Goal: Transaction & Acquisition: Purchase product/service

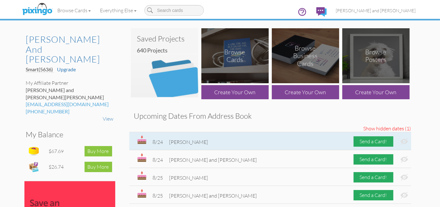
click at [401, 142] on img at bounding box center [405, 141] width 8 height 7
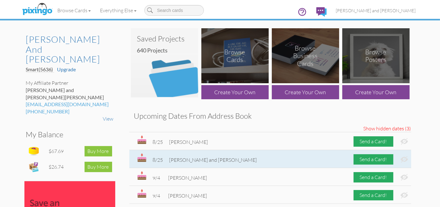
click at [401, 158] on img at bounding box center [405, 159] width 8 height 7
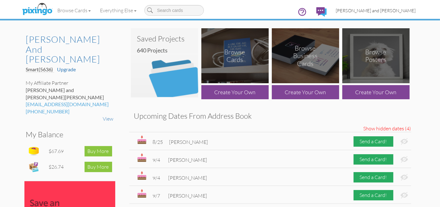
click at [398, 10] on span "[PERSON_NAME] and [PERSON_NAME]" at bounding box center [376, 10] width 80 height 5
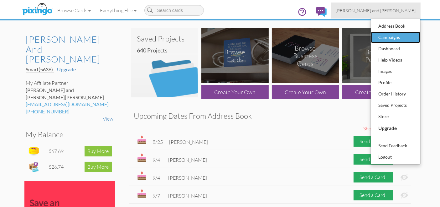
click at [387, 35] on div "Campaigns" at bounding box center [395, 37] width 37 height 9
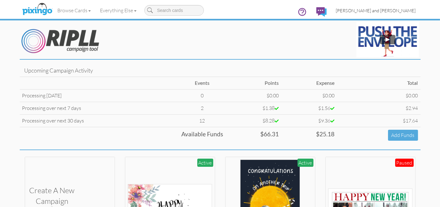
click at [402, 7] on link "[PERSON_NAME] and [PERSON_NAME]" at bounding box center [376, 11] width 89 height 16
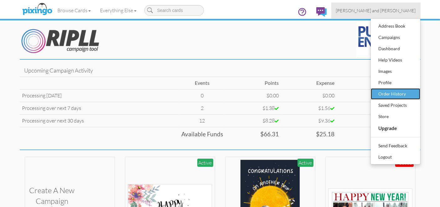
click at [395, 90] on div "Order History" at bounding box center [395, 93] width 37 height 9
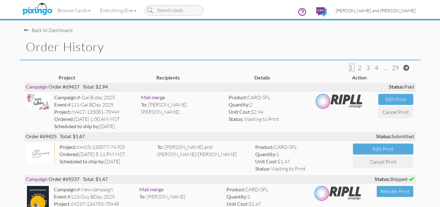
click at [383, 13] on link "[PERSON_NAME] and [PERSON_NAME]" at bounding box center [376, 11] width 89 height 16
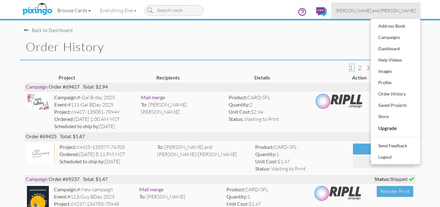
click at [73, 11] on link "Browse Cards" at bounding box center [74, 11] width 43 height 16
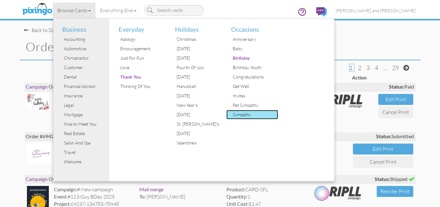
click at [240, 112] on div "Sympathy" at bounding box center [254, 114] width 47 height 9
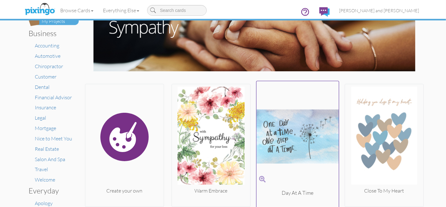
scroll to position [70, 0]
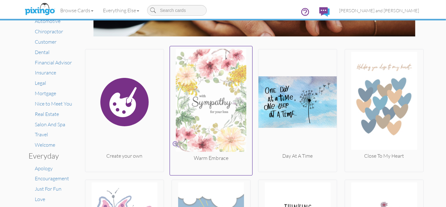
click at [219, 113] on img at bounding box center [211, 101] width 82 height 105
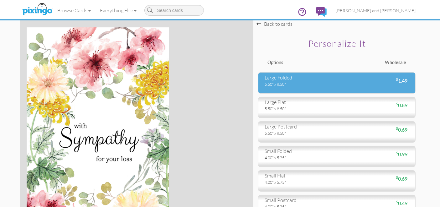
click at [299, 85] on div "5.50" x 8.50"" at bounding box center [299, 84] width 68 height 6
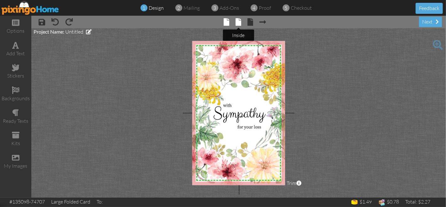
click at [241, 24] on span at bounding box center [239, 22] width 6 height 8
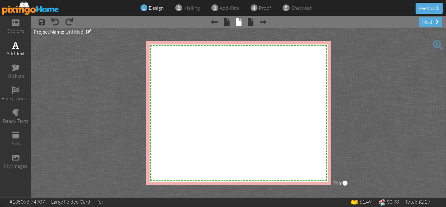
click at [19, 53] on div "add text" at bounding box center [15, 53] width 31 height 7
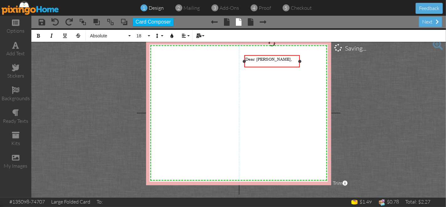
click at [266, 60] on span "Dear [PERSON_NAME]," at bounding box center [268, 59] width 47 height 6
click at [271, 68] on div "​" at bounding box center [271, 71] width 53 height 6
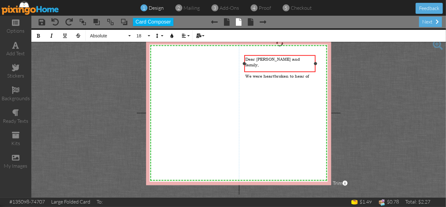
drag, startPoint x: 300, startPoint y: 66, endPoint x: 315, endPoint y: 66, distance: 15.4
click at [315, 66] on div "Dear [PERSON_NAME] and family, ​ We were heartbroken to hear of ×" at bounding box center [279, 63] width 71 height 17
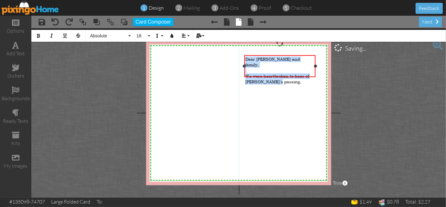
drag, startPoint x: 292, startPoint y: 72, endPoint x: 244, endPoint y: 54, distance: 50.9
click at [244, 55] on div "Dear [PERSON_NAME] and family, ​ We were heartbroken to hear of [PERSON_NAME]'s…" at bounding box center [279, 66] width 71 height 22
click at [125, 36] on span "Absolute" at bounding box center [108, 35] width 38 height 5
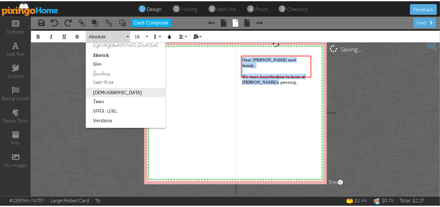
scroll to position [393, 0]
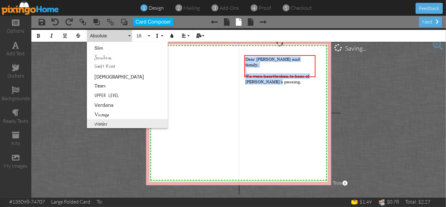
click at [113, 121] on link "Wonder" at bounding box center [127, 123] width 81 height 9
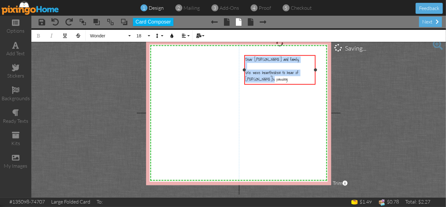
click at [291, 80] on div "We were heartbroken to hear of [PERSON_NAME]'s passing." at bounding box center [279, 76] width 69 height 13
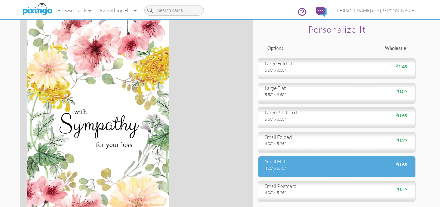
scroll to position [14, 0]
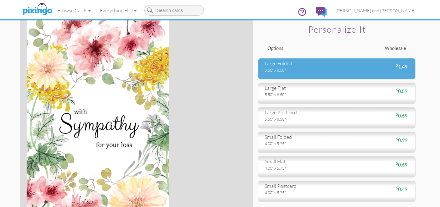
click at [307, 67] on div "5.50" x 8.50"" at bounding box center [299, 70] width 68 height 6
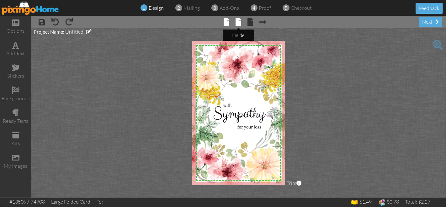
click at [240, 23] on span at bounding box center [239, 22] width 6 height 8
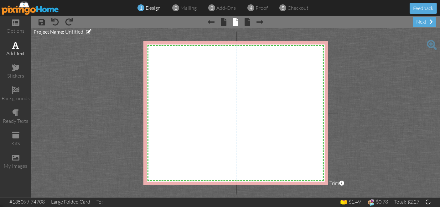
click at [21, 52] on div "add text" at bounding box center [15, 53] width 31 height 7
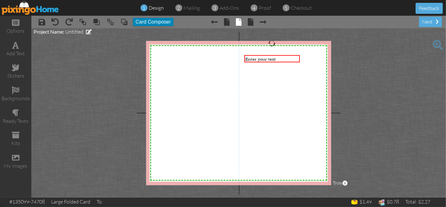
click at [145, 23] on button "Card Composer" at bounding box center [153, 22] width 40 height 8
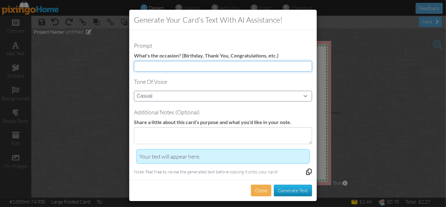
click at [187, 64] on input at bounding box center [223, 66] width 178 height 11
type input "sympathy loss of husband, father, and grandfather"
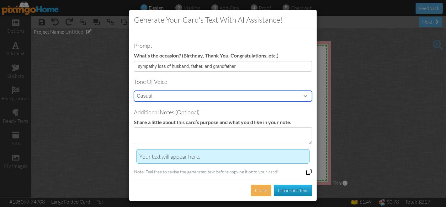
click at [204, 92] on select "Casual Funny Professional Persuasive Witty Informative Inspirational Sarcastic …" at bounding box center [223, 96] width 178 height 11
select select "sympathetic"
click at [134, 91] on select "Casual Funny Professional Persuasive Witty Informative Inspirational Sarcastic …" at bounding box center [223, 96] width 178 height 11
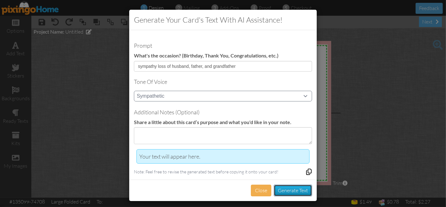
click at [280, 188] on button "Generate Text" at bounding box center [293, 190] width 38 height 12
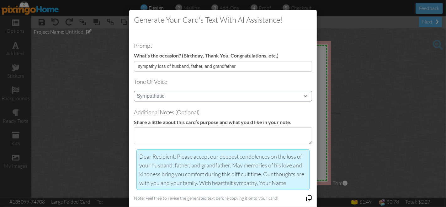
drag, startPoint x: 285, startPoint y: 181, endPoint x: 136, endPoint y: 146, distance: 152.5
click at [136, 146] on div "Prompt What's the occasion? (Birthday, Thank You, Congratulations, etc.) sympat…" at bounding box center [222, 118] width 187 height 176
copy div "Dear Recipient, Please accept our deepest condolences on the loss of your husba…"
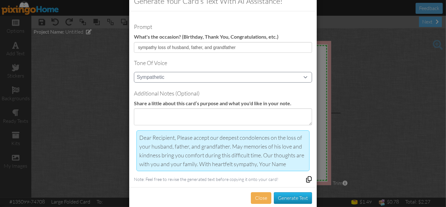
scroll to position [28, 0]
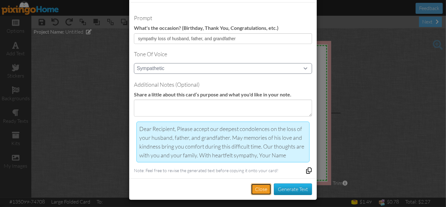
click at [261, 188] on button "Close" at bounding box center [261, 189] width 20 height 12
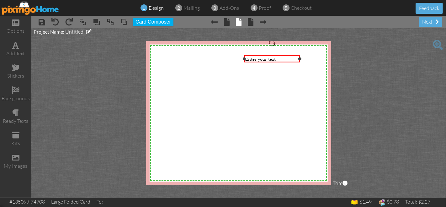
click at [274, 61] on span "Enter your text" at bounding box center [260, 59] width 30 height 6
click at [277, 59] on div "Enter your text" at bounding box center [271, 59] width 53 height 6
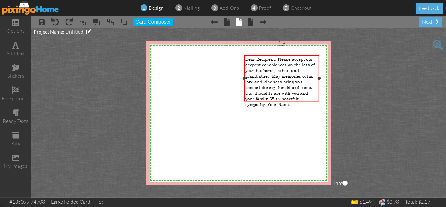
drag, startPoint x: 299, startPoint y: 88, endPoint x: 318, endPoint y: 94, distance: 20.0
click at [318, 94] on div "Dear Recipient, Please accept our deepest condolences on the loss of your husba…" at bounding box center [281, 78] width 75 height 46
drag, startPoint x: 301, startPoint y: 98, endPoint x: 239, endPoint y: 57, distance: 73.9
click at [239, 57] on div "X X X X X X X X X X X X X X X X X X X X X X X X X X X X X X X X X X X X X X X X…" at bounding box center [238, 113] width 185 height 144
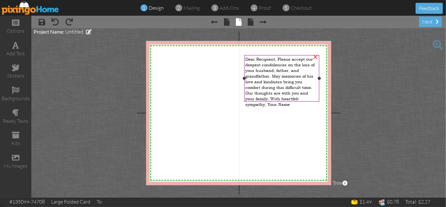
click at [265, 89] on span "Dear Recipient, Please accept our deepest condolences on the loss of your husba…" at bounding box center [279, 81] width 69 height 51
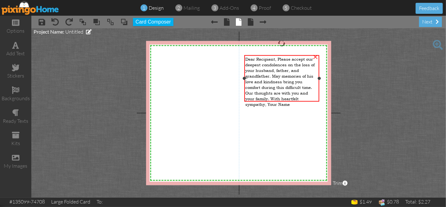
click at [266, 81] on span "Dear Recipient, Please accept our deepest condolences on the loss of your husba…" at bounding box center [279, 81] width 69 height 51
click at [166, 21] on button "Card Composer" at bounding box center [153, 22] width 40 height 8
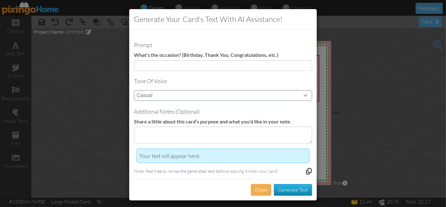
scroll to position [1, 0]
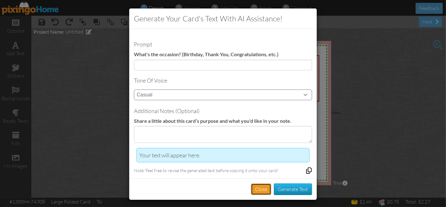
click at [258, 188] on button "Close" at bounding box center [261, 189] width 20 height 12
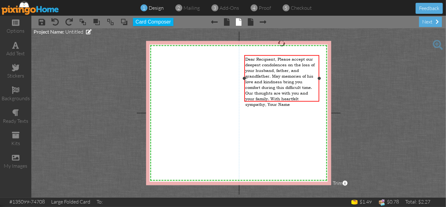
click at [293, 99] on div "Dear Recipient, Please accept our deepest condolences on the loss of your husba…" at bounding box center [281, 81] width 73 height 51
drag, startPoint x: 293, startPoint y: 99, endPoint x: 270, endPoint y: 95, distance: 23.1
click at [270, 95] on div "Dear Recipient, Please accept our deepest condolences on the loss of your husba…" at bounding box center [281, 81] width 73 height 51
click at [271, 93] on span "Dear Recipient, Please accept our deepest condolences on the loss of your husba…" at bounding box center [279, 81] width 69 height 51
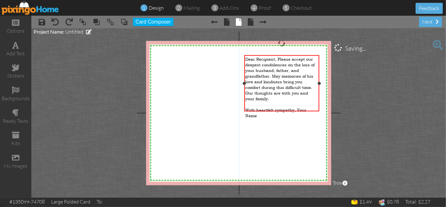
drag, startPoint x: 298, startPoint y: 103, endPoint x: 302, endPoint y: 103, distance: 4.1
click at [299, 107] on span "With heartfelt sympathy, Your Name" at bounding box center [275, 112] width 61 height 11
drag, startPoint x: 276, startPoint y: 107, endPoint x: 246, endPoint y: 108, distance: 29.5
click at [246, 113] on div "Your Name" at bounding box center [281, 116] width 73 height 6
click at [277, 58] on span "Dear Recipient, Please accept our deepest condolences on the loss of your husba…" at bounding box center [279, 78] width 69 height 45
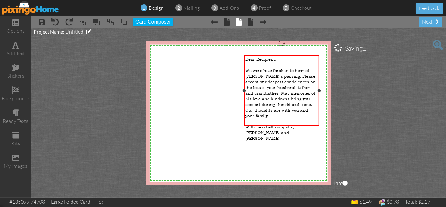
click at [303, 130] on div "[PERSON_NAME] and [PERSON_NAME]" at bounding box center [281, 135] width 73 height 11
click at [252, 25] on span at bounding box center [251, 22] width 6 height 8
click at [229, 24] on span at bounding box center [227, 22] width 6 height 8
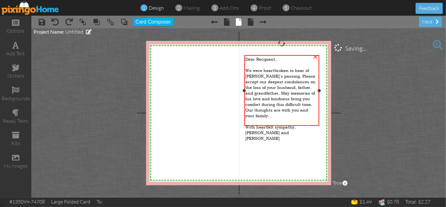
click at [284, 130] on div "[PERSON_NAME] and [PERSON_NAME]" at bounding box center [281, 135] width 73 height 11
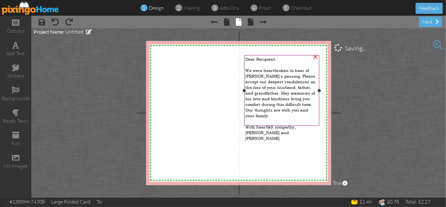
click at [279, 130] on div "[PERSON_NAME] and [PERSON_NAME]" at bounding box center [281, 135] width 73 height 11
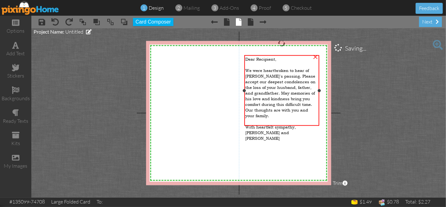
click at [260, 62] on div at bounding box center [281, 65] width 73 height 6
click at [245, 57] on div "Dear Recipient, We were heartbroken to hear of [PERSON_NAME]'s passing. Please …" at bounding box center [281, 98] width 75 height 87
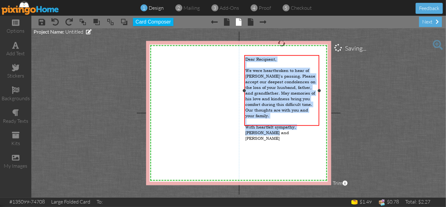
drag, startPoint x: 246, startPoint y: 59, endPoint x: 287, endPoint y: 124, distance: 77.0
click at [287, 124] on div "Dear Recipient, We were heartbroken to hear of [PERSON_NAME]'s passing. Please …" at bounding box center [281, 98] width 73 height 85
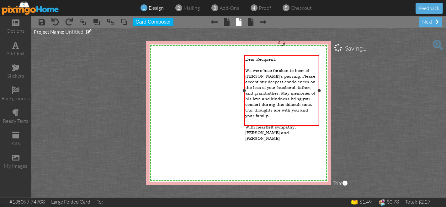
copy div "Dear Recipient, We were heartbroken to hear of [PERSON_NAME]'s passing. Please …"
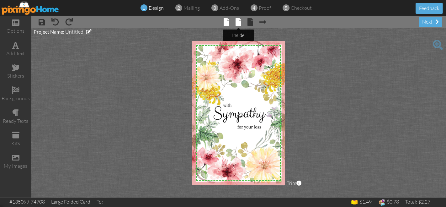
click at [240, 23] on span at bounding box center [239, 22] width 6 height 8
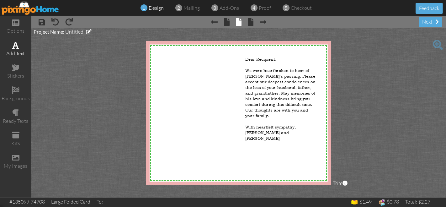
click at [22, 50] on div "add text" at bounding box center [15, 53] width 31 height 7
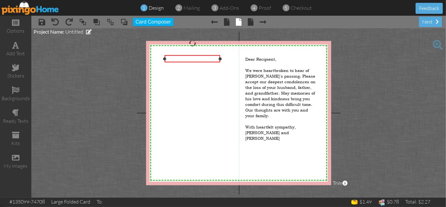
click at [217, 58] on div "​" at bounding box center [192, 59] width 53 height 6
click at [210, 60] on div "​" at bounding box center [192, 59] width 53 height 6
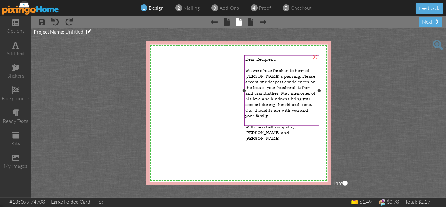
click at [269, 100] on span "We were heartbroken to hear of [PERSON_NAME]'s passing. Please accept our deepe…" at bounding box center [280, 93] width 70 height 51
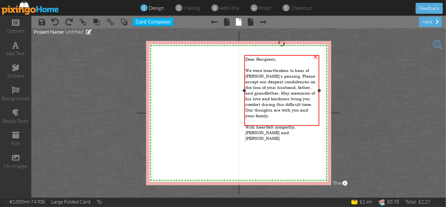
click at [269, 100] on span "We were heartbroken to hear of [PERSON_NAME]'s passing. Please accept our deepe…" at bounding box center [280, 93] width 70 height 51
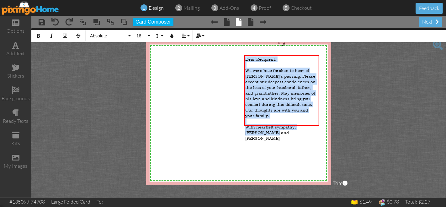
drag, startPoint x: 286, startPoint y: 123, endPoint x: 241, endPoint y: 56, distance: 79.8
click at [241, 56] on div "X X X X X X X X X X X X X X X X X X X X X X X X X X X X X X X X X X X X X X X X…" at bounding box center [238, 113] width 185 height 144
click at [119, 33] on span "Absolute" at bounding box center [108, 35] width 38 height 5
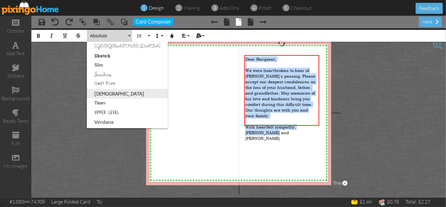
scroll to position [393, 0]
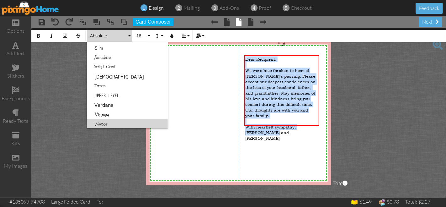
click at [105, 124] on link "Wonder" at bounding box center [127, 123] width 81 height 9
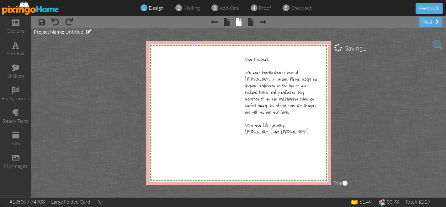
click at [350, 133] on project-studio-wrapper "X X X X X X X X X X X X X X X X X X X X X X X X X X X X X X X X X X X X X X X X…" at bounding box center [238, 112] width 414 height 169
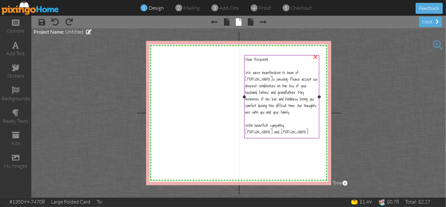
click at [268, 62] on span "Dear Recipient," at bounding box center [256, 59] width 23 height 7
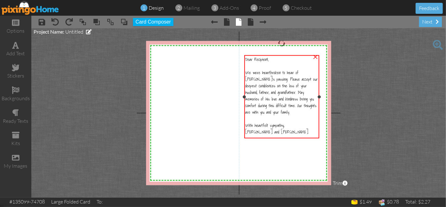
click at [266, 59] on span "Dear Recipient," at bounding box center [256, 59] width 23 height 7
click at [266, 60] on span "Dear Recipient," at bounding box center [256, 59] width 23 height 7
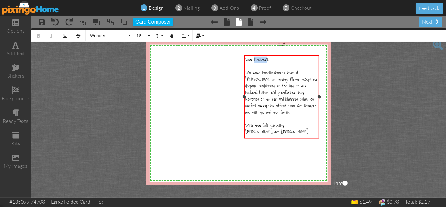
drag, startPoint x: 267, startPoint y: 60, endPoint x: 297, endPoint y: 65, distance: 30.3
click at [255, 60] on span "Dear Recipient," at bounding box center [256, 59] width 23 height 7
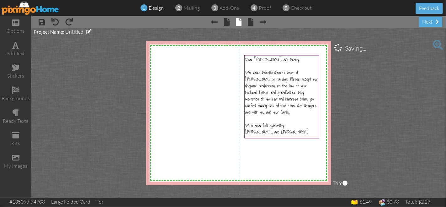
click at [380, 126] on project-studio-wrapper "X X X X X X X X X X X X X X X X X X X X X X X X X X X X X X X X X X X X X X X X…" at bounding box center [238, 112] width 414 height 169
click at [292, 118] on div at bounding box center [281, 119] width 73 height 7
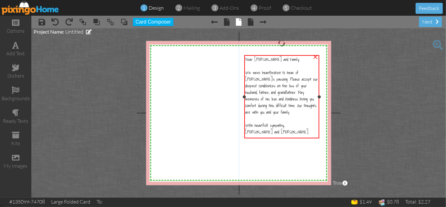
click at [283, 125] on span "With heartfelt sympathy," at bounding box center [264, 125] width 39 height 7
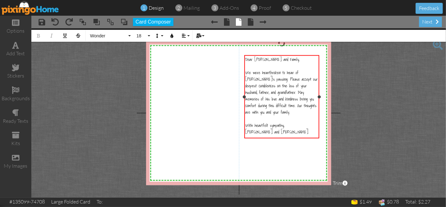
click at [297, 125] on div "With heartfelt sympathy," at bounding box center [281, 125] width 73 height 7
click at [281, 113] on div "We were heartbroken to hear of [PERSON_NAME]'s passing. Please accept our deepe…" at bounding box center [281, 93] width 73 height 46
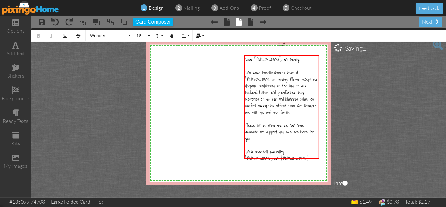
click at [358, 117] on project-studio-wrapper "X X X X X X X X X X X X X X X X X X X X X X X X X X X X X X X X X X X X X X X X…" at bounding box center [238, 112] width 414 height 169
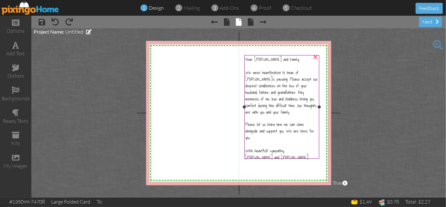
click at [261, 72] on span "We were heartbroken to hear of [PERSON_NAME]'s passing. Please accept our deepe…" at bounding box center [281, 93] width 72 height 46
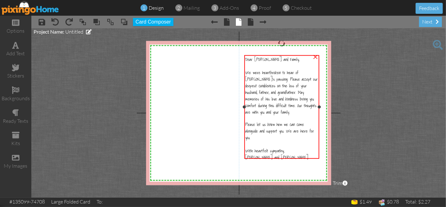
click at [260, 72] on span "We were heartbroken to hear of [PERSON_NAME]'s passing. Please accept our deepe…" at bounding box center [281, 93] width 72 height 46
click at [258, 74] on span "We were heartbroken to hear of [PERSON_NAME]'s passing. Please accept our deepe…" at bounding box center [281, 93] width 72 height 46
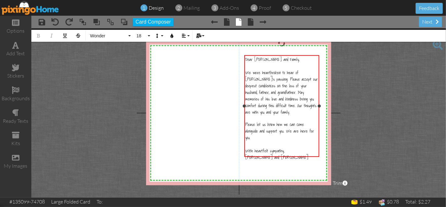
click at [259, 73] on span "We were heartbroken to hear of [PERSON_NAME]'s passing. Please accept our deepe…" at bounding box center [281, 93] width 72 height 46
click at [370, 104] on project-studio-wrapper "X X X X X X X X X X X X X X X X X X X X X X X X X X X X X X X X X X X X X X X X…" at bounding box center [238, 112] width 414 height 169
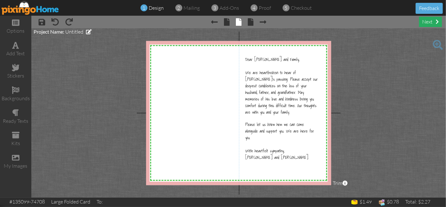
click at [432, 24] on div "next" at bounding box center [430, 22] width 23 height 10
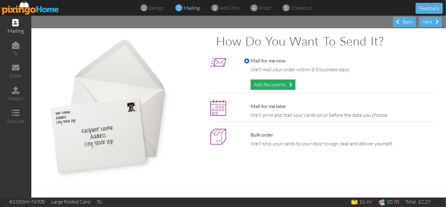
click at [274, 83] on div "Add Recipients" at bounding box center [272, 84] width 45 height 10
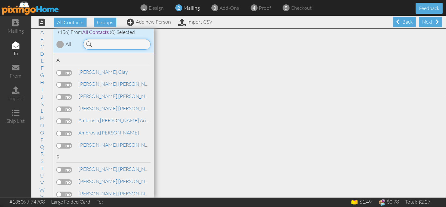
click at [113, 44] on input at bounding box center [116, 44] width 67 height 11
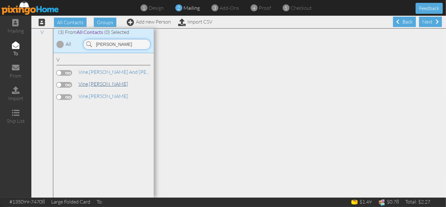
type input "[PERSON_NAME]"
click at [97, 83] on link "[PERSON_NAME]" at bounding box center [103, 84] width 51 height 8
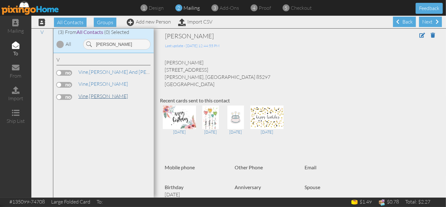
click at [93, 97] on link "[PERSON_NAME]" at bounding box center [103, 96] width 51 height 8
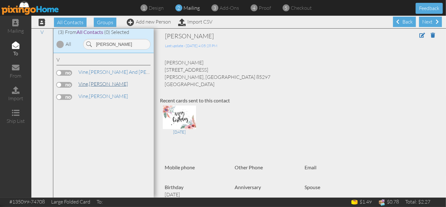
click at [87, 84] on span "Vine," at bounding box center [83, 84] width 11 height 6
click at [63, 84] on label at bounding box center [64, 85] width 16 height 6
click at [0, 0] on input "checkbox" at bounding box center [0, 0] width 0 height 0
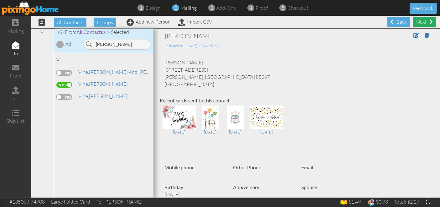
click at [417, 23] on div "Next" at bounding box center [425, 22] width 23 height 10
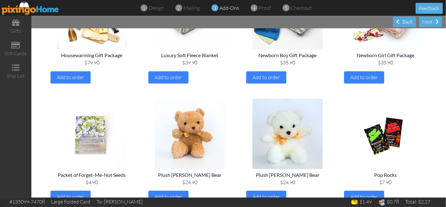
scroll to position [623, 0]
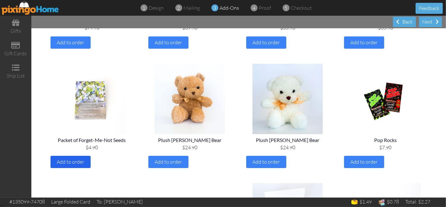
click at [73, 164] on div "Add to order" at bounding box center [70, 161] width 40 height 12
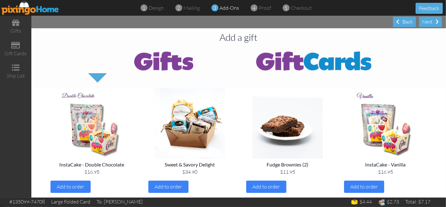
scroll to position [0, 0]
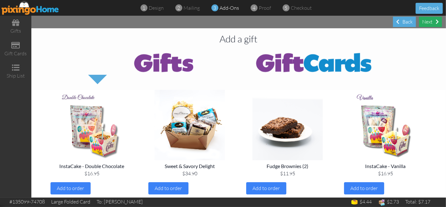
click at [430, 24] on div "Next" at bounding box center [430, 22] width 23 height 10
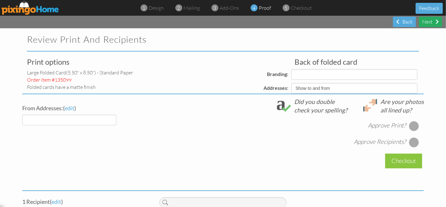
select select "object:5528"
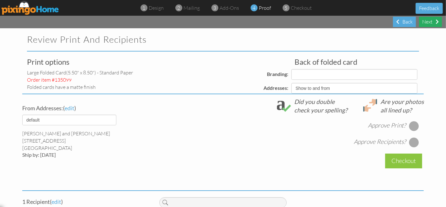
select select "object:5529"
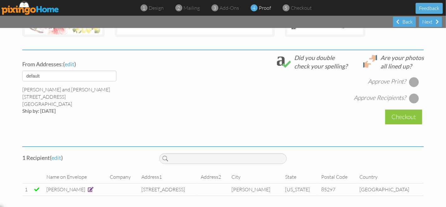
scroll to position [208, 0]
click at [409, 82] on div at bounding box center [414, 81] width 10 height 10
click at [413, 95] on div at bounding box center [414, 98] width 10 height 10
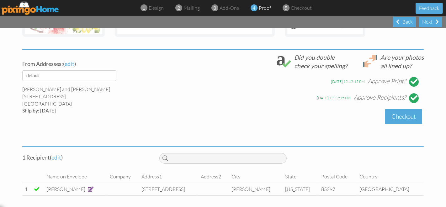
click at [405, 119] on div "Checkout" at bounding box center [403, 116] width 37 height 15
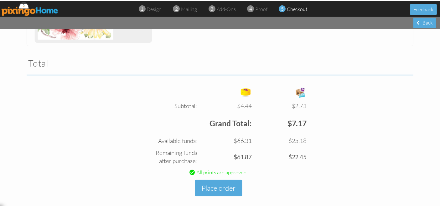
scroll to position [197, 0]
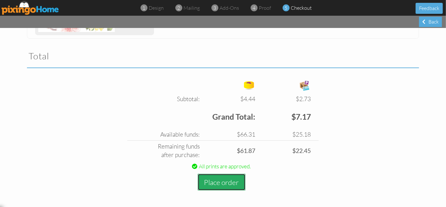
click at [213, 180] on button "Place order" at bounding box center [222, 181] width 48 height 17
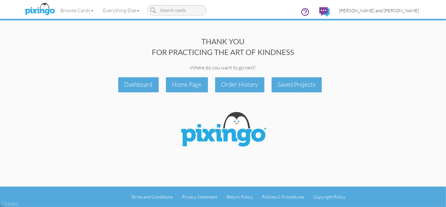
click at [399, 9] on span "[PERSON_NAME] and [PERSON_NAME]" at bounding box center [379, 10] width 80 height 5
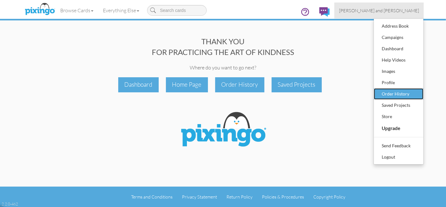
click at [401, 94] on div "Order History" at bounding box center [398, 93] width 37 height 9
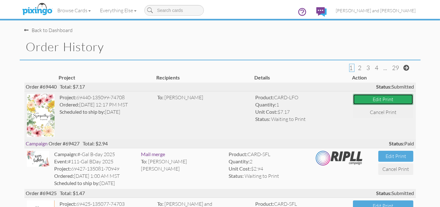
click at [382, 94] on button "Edit Print" at bounding box center [383, 99] width 60 height 11
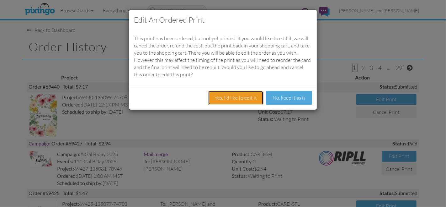
click at [241, 98] on button "Yes, I'd like to edit it" at bounding box center [235, 98] width 55 height 14
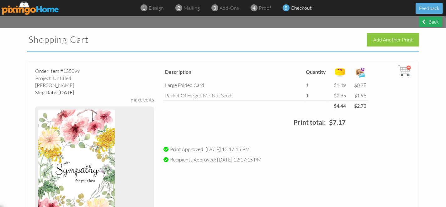
click at [437, 22] on div "Back" at bounding box center [430, 22] width 23 height 10
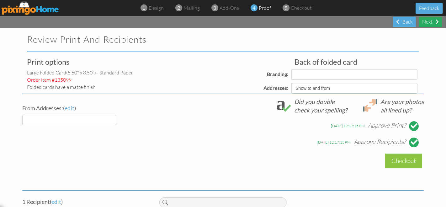
select select "object:6506"
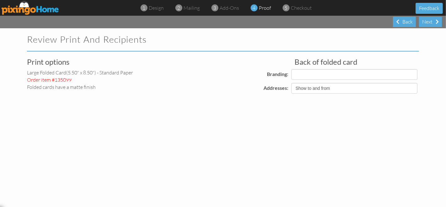
select select "object:6516"
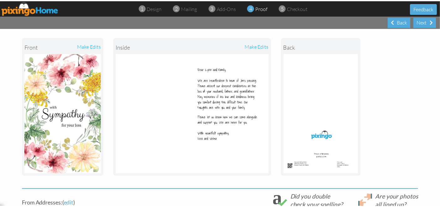
scroll to position [70, 0]
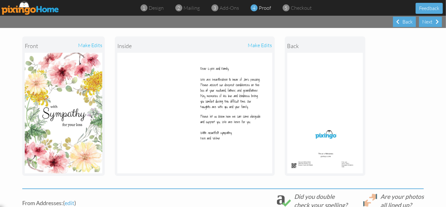
click at [217, 121] on img at bounding box center [194, 113] width 155 height 120
click at [260, 46] on div "make edits" at bounding box center [233, 46] width 77 height 14
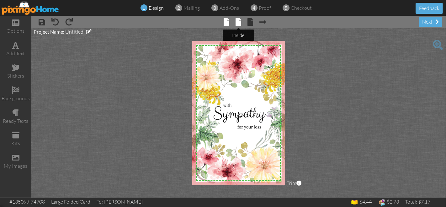
click at [241, 22] on span at bounding box center [239, 22] width 6 height 8
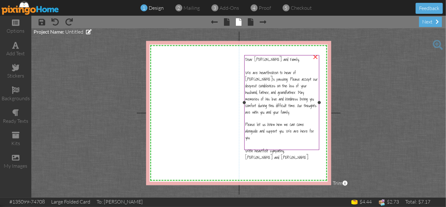
click at [264, 57] on span "Dear [PERSON_NAME] and Family," at bounding box center [272, 59] width 54 height 7
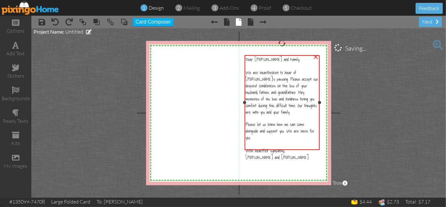
click at [263, 60] on span "Dear [PERSON_NAME] and Family," at bounding box center [272, 59] width 54 height 7
click at [261, 60] on span "Dear [PERSON_NAME] and Family," at bounding box center [272, 59] width 54 height 7
click at [265, 83] on span "We are heartbroken to hear of [PERSON_NAME]'s passing. Please accept our deepes…" at bounding box center [281, 93] width 72 height 46
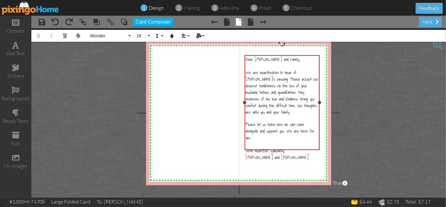
click at [262, 60] on span "Dear [PERSON_NAME] and Family," at bounding box center [272, 59] width 54 height 7
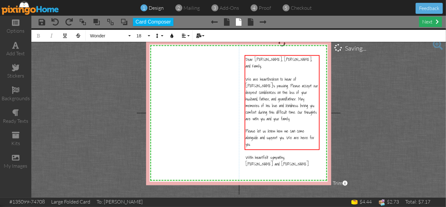
click at [427, 19] on div "next" at bounding box center [430, 22] width 23 height 10
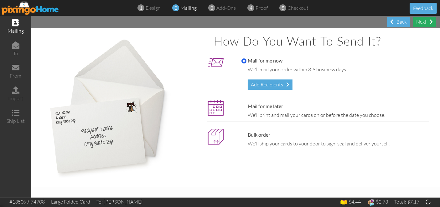
click at [432, 24] on div "Next" at bounding box center [425, 22] width 23 height 10
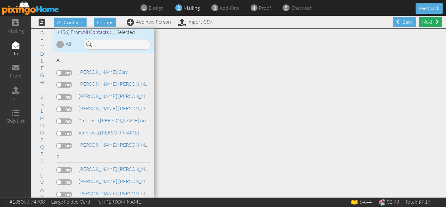
click at [424, 23] on div "Next" at bounding box center [430, 22] width 23 height 10
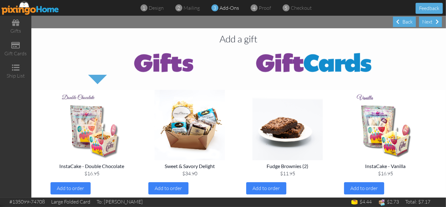
click at [424, 23] on div "Next" at bounding box center [430, 22] width 23 height 10
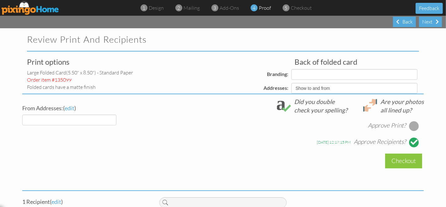
select select "object:7729"
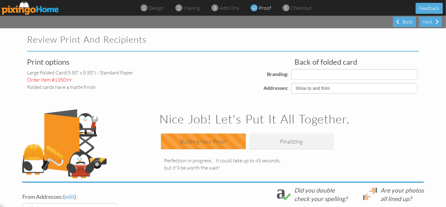
select select "object:7737"
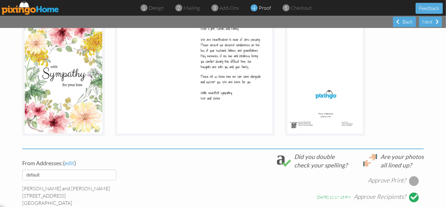
scroll to position [174, 0]
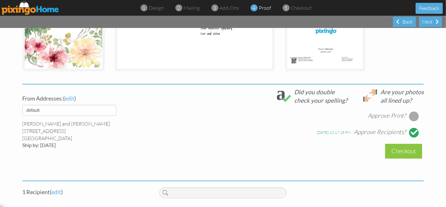
click at [409, 117] on div at bounding box center [414, 116] width 10 height 10
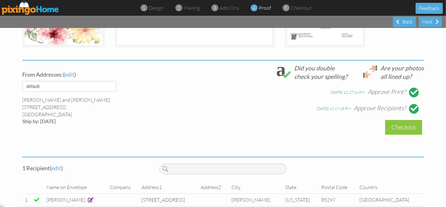
scroll to position [208, 0]
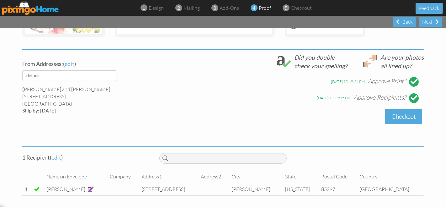
click at [405, 113] on div "Checkout" at bounding box center [403, 116] width 37 height 15
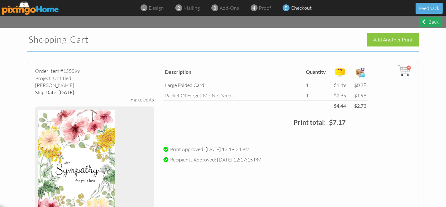
click at [433, 19] on div "Back" at bounding box center [430, 22] width 23 height 10
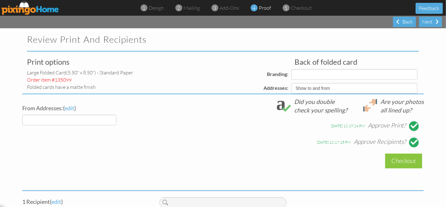
select select "object:7808"
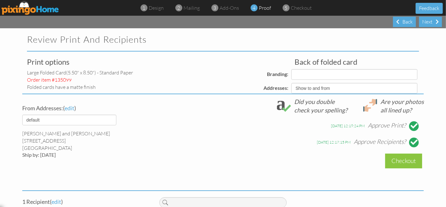
select select "object:7809"
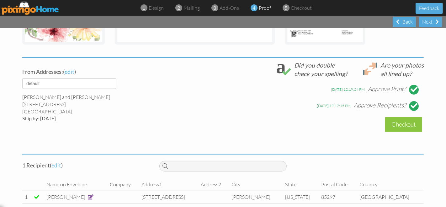
scroll to position [208, 0]
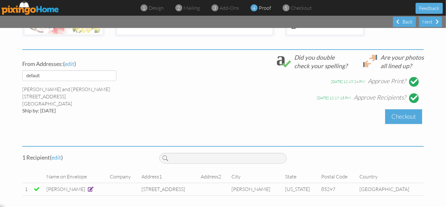
click at [397, 117] on div "Checkout" at bounding box center [403, 116] width 37 height 15
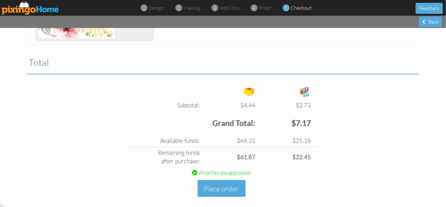
scroll to position [197, 0]
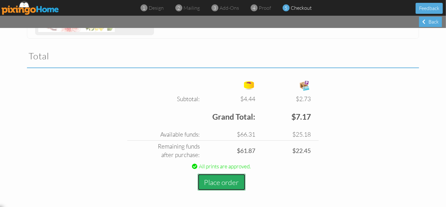
click at [217, 180] on button "Place order" at bounding box center [222, 181] width 48 height 17
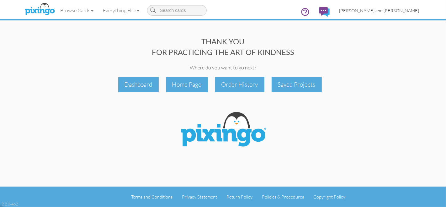
click at [396, 9] on span "[PERSON_NAME] and [PERSON_NAME]" at bounding box center [379, 10] width 80 height 5
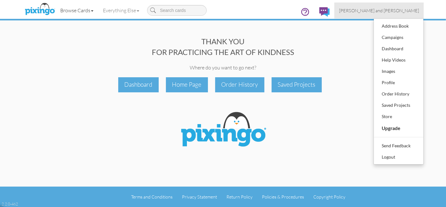
click at [70, 12] on link "Browse Cards" at bounding box center [76, 11] width 43 height 16
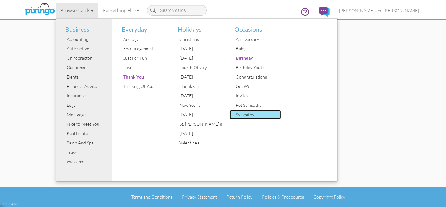
click at [240, 115] on div "Sympathy" at bounding box center [257, 114] width 47 height 9
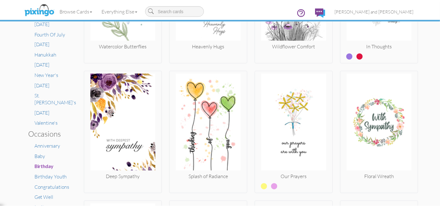
scroll to position [303, 0]
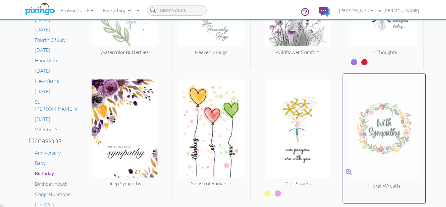
click at [383, 126] on img at bounding box center [384, 128] width 82 height 105
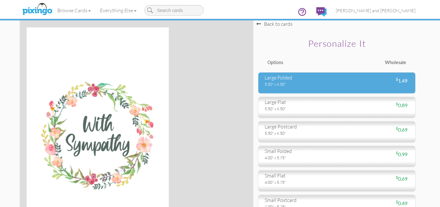
click at [288, 81] on div "large folded" at bounding box center [299, 77] width 68 height 7
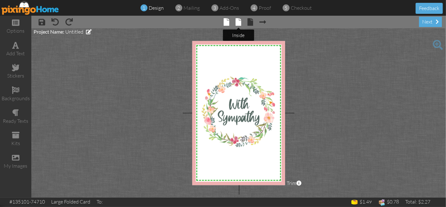
click at [236, 23] on span at bounding box center [239, 22] width 6 height 8
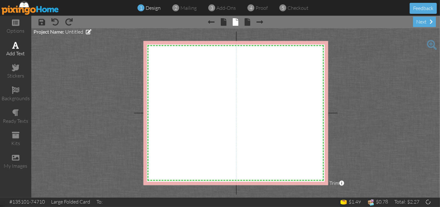
click at [18, 53] on div "add text" at bounding box center [15, 53] width 31 height 7
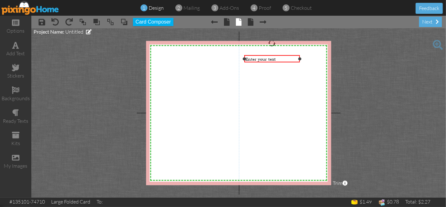
click at [277, 59] on div "Enter your text" at bounding box center [271, 59] width 53 height 6
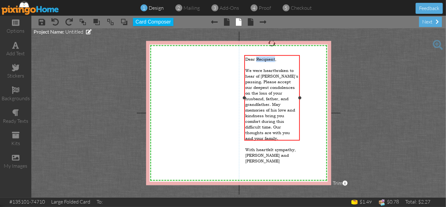
drag, startPoint x: 275, startPoint y: 57, endPoint x: 257, endPoint y: 60, distance: 18.4
click at [257, 60] on span "Dear Recipient," at bounding box center [260, 59] width 31 height 6
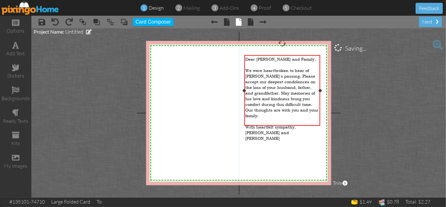
drag, startPoint x: 301, startPoint y: 99, endPoint x: 320, endPoint y: 100, distance: 19.8
click at [320, 100] on div "Dear [PERSON_NAME] and Family, We were heartbroken to hear of [PERSON_NAME]'s p…" at bounding box center [282, 90] width 76 height 71
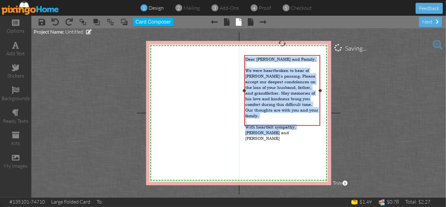
drag, startPoint x: 282, startPoint y: 121, endPoint x: 245, endPoint y: 60, distance: 71.8
click at [245, 60] on div "Dear [PERSON_NAME] and Family, We were heartbroken to hear of [PERSON_NAME]'s p…" at bounding box center [282, 98] width 76 height 87
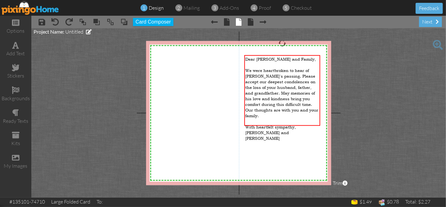
click at [129, 34] on project-studio-wrapper "X X X X X X X X X X X X X X X X X X X X X X X X X X X X X X X X X X X X X X X X…" at bounding box center [238, 112] width 414 height 169
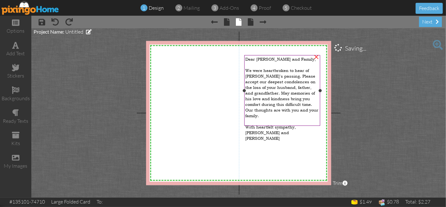
click at [276, 99] on span "We were heartbroken to hear of [PERSON_NAME]'s passing. Please accept our deepe…" at bounding box center [281, 93] width 73 height 51
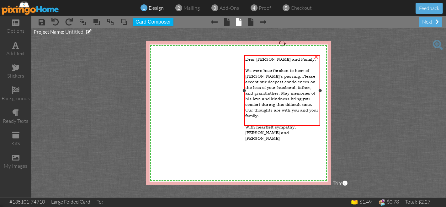
click at [276, 99] on span "We were heartbroken to hear of [PERSON_NAME]'s passing. Please accept our deepe…" at bounding box center [281, 93] width 73 height 51
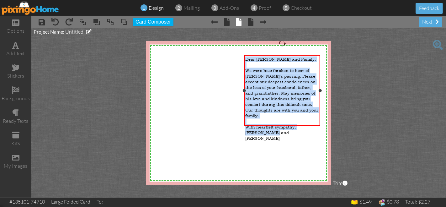
drag, startPoint x: 279, startPoint y: 123, endPoint x: 243, endPoint y: 57, distance: 74.9
click at [244, 57] on div "Dear [PERSON_NAME] and Family, We were heartbroken to hear of [PERSON_NAME]'s p…" at bounding box center [282, 90] width 76 height 71
click at [295, 97] on span "We were heartbroken to hear of [PERSON_NAME]'s passing. Please accept our deepe…" at bounding box center [281, 93] width 73 height 51
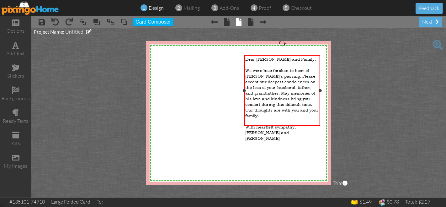
click at [285, 106] on div "We were heartbroken to hear of [PERSON_NAME]'s passing. Please accept our deepe…" at bounding box center [282, 93] width 74 height 51
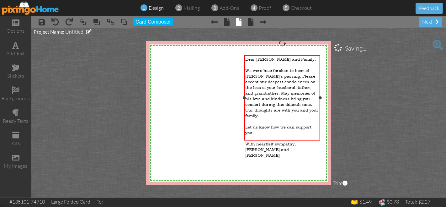
click at [276, 82] on span "We were heartbroken to hear of [PERSON_NAME]'s passing. Please accept our deepe…" at bounding box center [281, 93] width 73 height 51
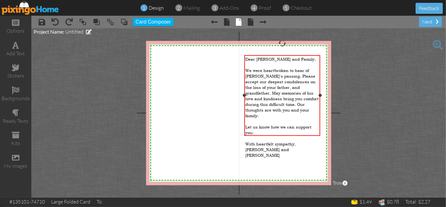
click at [269, 83] on span "We were heartbroken to hear of [PERSON_NAME]'s passing. Please accept our deepe…" at bounding box center [281, 93] width 73 height 51
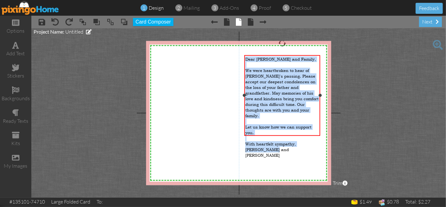
drag, startPoint x: 288, startPoint y: 131, endPoint x: 244, endPoint y: 56, distance: 87.6
click at [244, 56] on div "Dear [PERSON_NAME] and Family, We were heartbroken to hear of [PERSON_NAME]'s p…" at bounding box center [282, 95] width 76 height 80
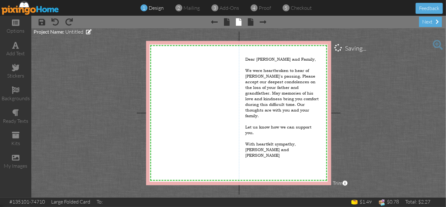
click at [117, 98] on project-studio-wrapper "X X X X X X X X X X X X X X X X X X X X X X X X X X X X X X X X X X X X X X X X…" at bounding box center [238, 112] width 414 height 169
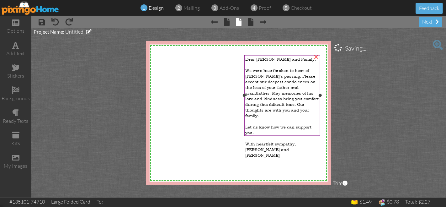
click at [266, 141] on span "With heartfelt sympathy," at bounding box center [270, 144] width 50 height 6
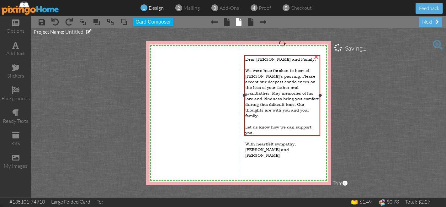
click at [280, 141] on div "With heartfelt sympathy," at bounding box center [282, 144] width 74 height 6
click at [279, 141] on span "With heartfelt sympathy," at bounding box center [270, 144] width 50 height 6
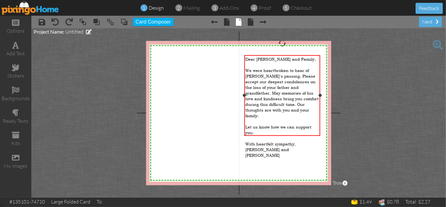
click at [277, 147] on div "[PERSON_NAME] and [PERSON_NAME]" at bounding box center [282, 152] width 74 height 11
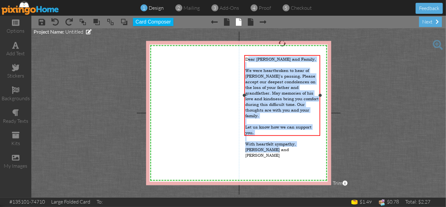
drag, startPoint x: 277, startPoint y: 131, endPoint x: 248, endPoint y: 53, distance: 82.9
click at [248, 55] on div "Dear [PERSON_NAME] and Family, We were heartbroken to hear of [PERSON_NAME]'s p…" at bounding box center [282, 95] width 76 height 80
click at [281, 141] on span "With heartfelt sympathy," at bounding box center [270, 144] width 50 height 6
drag, startPoint x: 280, startPoint y: 133, endPoint x: 244, endPoint y: 53, distance: 87.3
click at [244, 53] on div "X X X X X X X X X X X X X X X X X X X X X X X X X X X X X X X X X X X X X X X X…" at bounding box center [238, 113] width 185 height 144
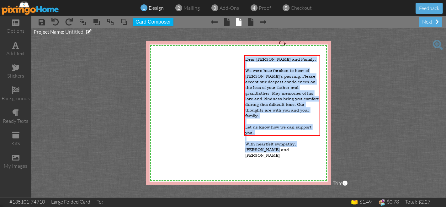
click at [95, 52] on project-studio-wrapper "X X X X X X X X X X X X X X X X X X X X X X X X X X X X X X X X X X X X X X X X…" at bounding box center [238, 112] width 414 height 169
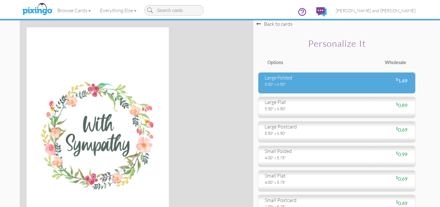
click at [306, 85] on div "5.50" x 8.50"" at bounding box center [299, 84] width 68 height 6
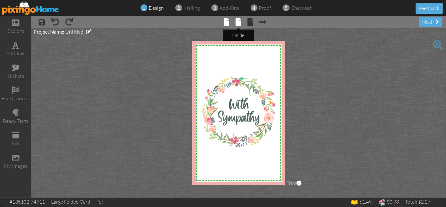
click at [240, 23] on span at bounding box center [239, 22] width 6 height 8
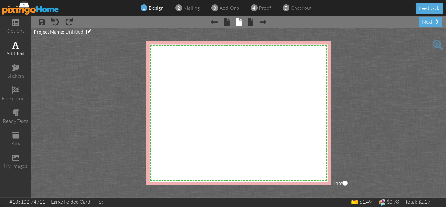
click at [19, 51] on div "add text" at bounding box center [15, 53] width 31 height 7
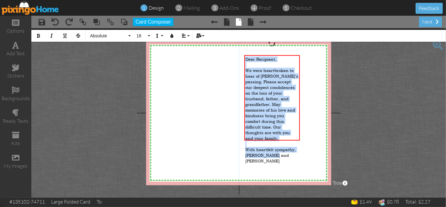
drag, startPoint x: 278, startPoint y: 137, endPoint x: 237, endPoint y: 54, distance: 92.8
click at [237, 54] on div "X X X X X X X X X X X X X X X X X X X X X X X X X X X X X X X X X X X X X X X X…" at bounding box center [238, 113] width 185 height 144
click at [119, 36] on span "Absolute" at bounding box center [108, 35] width 38 height 5
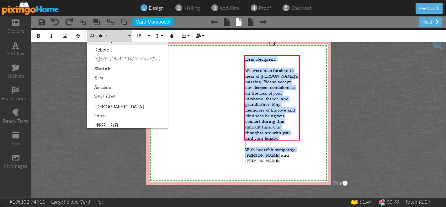
scroll to position [393, 0]
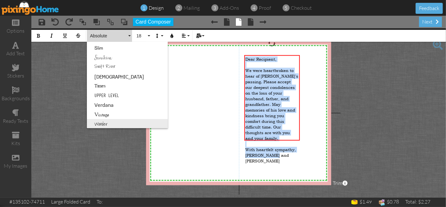
click at [111, 121] on link "Wonder" at bounding box center [127, 123] width 81 height 9
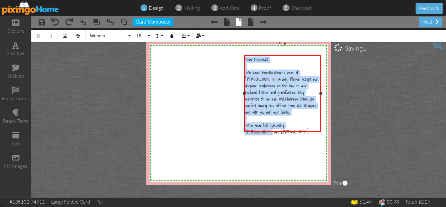
drag, startPoint x: 301, startPoint y: 104, endPoint x: 322, endPoint y: 110, distance: 21.7
click at [321, 110] on div "Dear Recipient, We were heartbroken to hear of Jim's passing. Please accept our…" at bounding box center [282, 93] width 76 height 76
click at [399, 101] on project-studio-wrapper "X X X X X X X X X X X X X X X X X X X X X X X X X X X X X X X X X X X X X X X X…" at bounding box center [238, 112] width 414 height 169
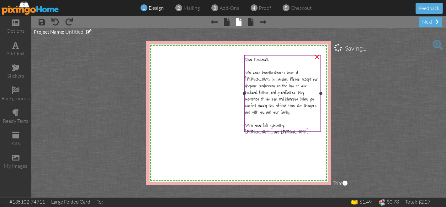
click at [262, 60] on span "Dear Recipient," at bounding box center [256, 59] width 23 height 7
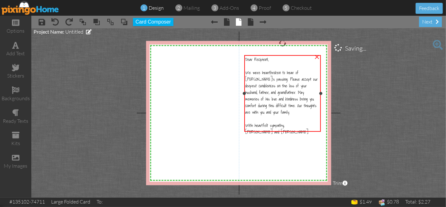
click at [262, 60] on span "Dear Recipient," at bounding box center [256, 59] width 23 height 7
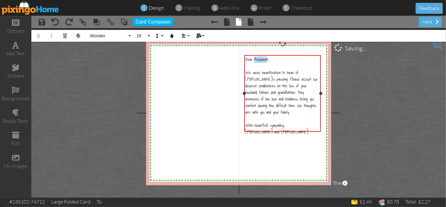
drag, startPoint x: 267, startPoint y: 60, endPoint x: 254, endPoint y: 60, distance: 13.2
click at [254, 60] on span "Dear Recipient," at bounding box center [256, 59] width 23 height 7
click at [266, 59] on span "Dear Susan, and family," at bounding box center [272, 59] width 54 height 7
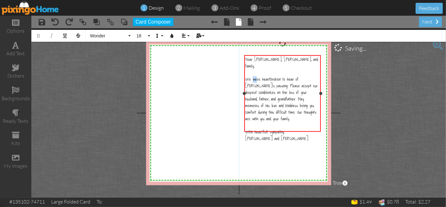
drag, startPoint x: 257, startPoint y: 73, endPoint x: 253, endPoint y: 73, distance: 3.8
click at [253, 76] on span "We were heartbroken to hear of [PERSON_NAME]'s passing. Please accept our deepe…" at bounding box center [281, 99] width 72 height 46
drag, startPoint x: 277, startPoint y: 86, endPoint x: 263, endPoint y: 87, distance: 14.5
click at [263, 87] on span "We are heartbroken to hear of [PERSON_NAME]'s passing. Please accept our deepes…" at bounding box center [281, 99] width 72 height 46
click at [274, 88] on span "We are heartbroken to hear of Jim's passing. Please accept our deepest condolen…" at bounding box center [281, 99] width 73 height 46
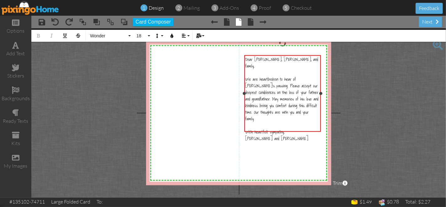
click at [305, 105] on div "We are heartbroken to hear of Jim's passing. Please accept our deepest condolen…" at bounding box center [282, 99] width 74 height 46
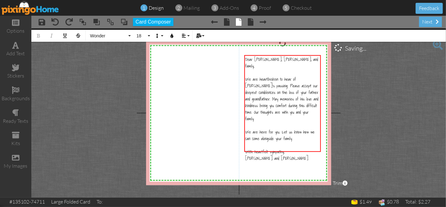
click at [379, 108] on project-studio-wrapper "X X X X X X X X X X X X X X X X X X X X X X X X X X X X X X X X X X X X X X X X…" at bounding box center [238, 112] width 414 height 169
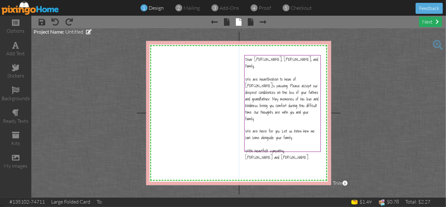
click at [434, 22] on div "next" at bounding box center [430, 22] width 23 height 10
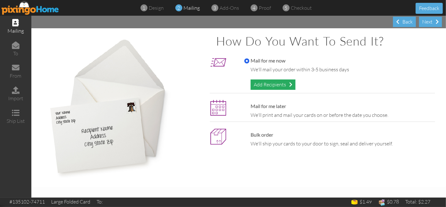
click at [274, 81] on div "Add Recipients" at bounding box center [272, 84] width 45 height 10
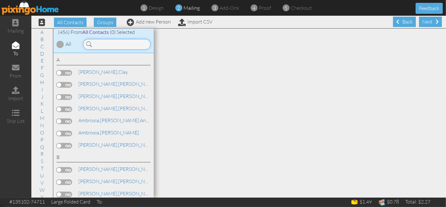
click at [103, 47] on input at bounding box center [116, 44] width 67 height 11
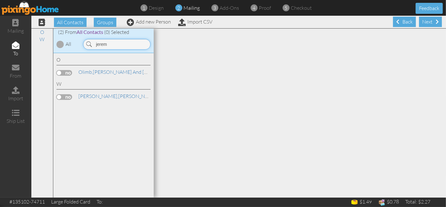
type input "jerem"
click at [68, 95] on label at bounding box center [64, 97] width 16 height 6
click at [0, 0] on input "checkbox" at bounding box center [0, 0] width 0 height 0
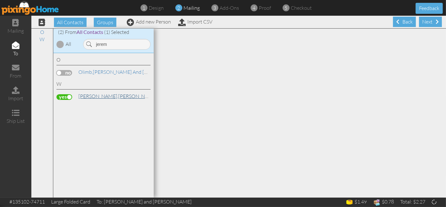
click at [131, 97] on link "Watkins, Jeremy and Susan" at bounding box center [142, 96] width 129 height 8
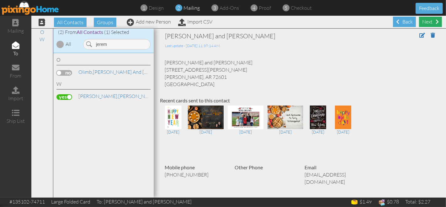
click at [429, 22] on div "Next" at bounding box center [430, 22] width 23 height 10
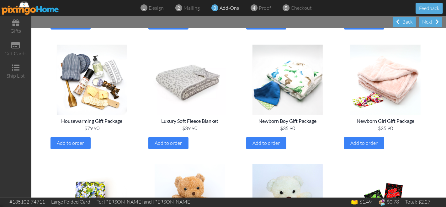
scroll to position [592, 0]
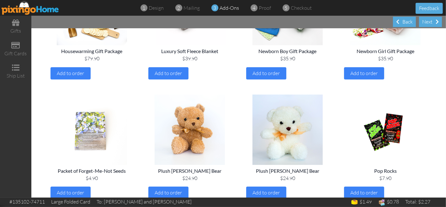
click at [92, 138] on img at bounding box center [92, 129] width 88 height 70
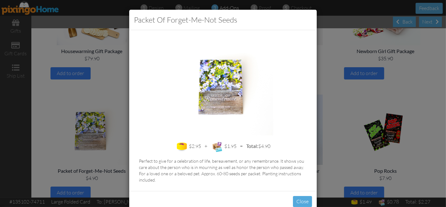
scroll to position [14, 0]
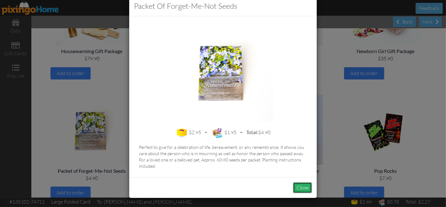
click at [301, 187] on button "Close" at bounding box center [302, 187] width 19 height 11
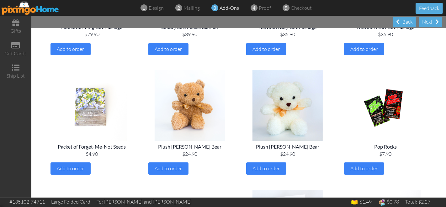
scroll to position [627, 0]
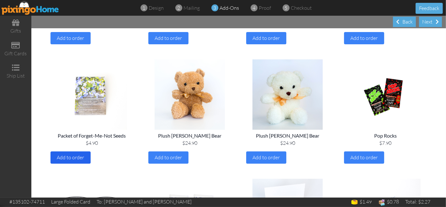
click at [72, 158] on span "Add to order" at bounding box center [70, 157] width 27 height 6
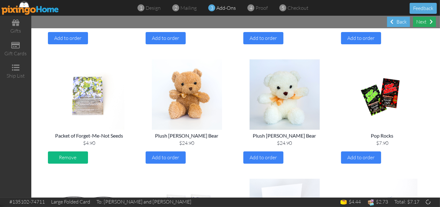
click at [430, 22] on span at bounding box center [431, 21] width 3 height 5
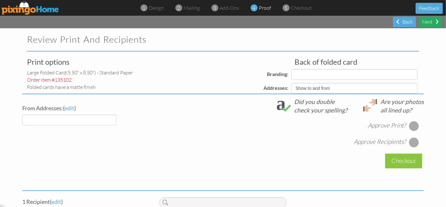
select select "object:1780"
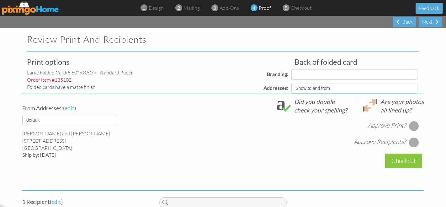
select select "object:1781"
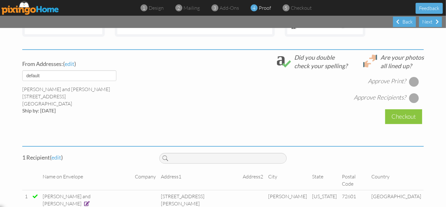
scroll to position [208, 0]
click at [410, 81] on div at bounding box center [414, 81] width 10 height 10
click at [409, 98] on div at bounding box center [414, 98] width 10 height 10
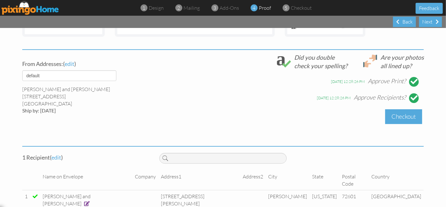
click at [407, 115] on div "Checkout" at bounding box center [403, 116] width 37 height 15
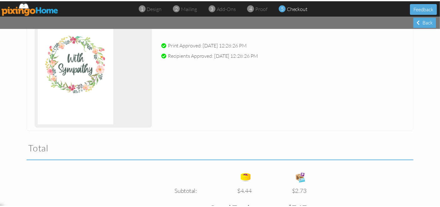
scroll to position [197, 0]
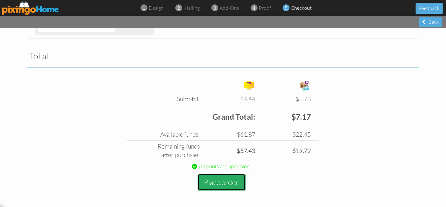
click at [215, 187] on button "Place order" at bounding box center [222, 181] width 48 height 17
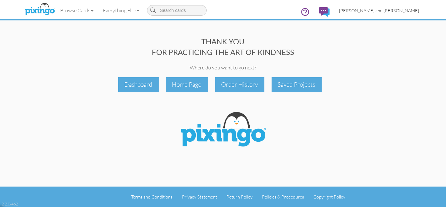
click at [399, 6] on link "[PERSON_NAME] and [PERSON_NAME]" at bounding box center [378, 11] width 89 height 16
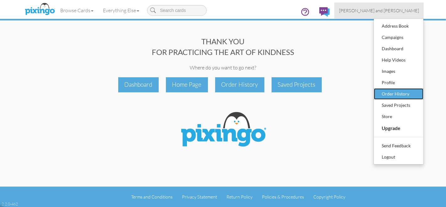
click at [403, 98] on link "Order History" at bounding box center [399, 93] width 50 height 11
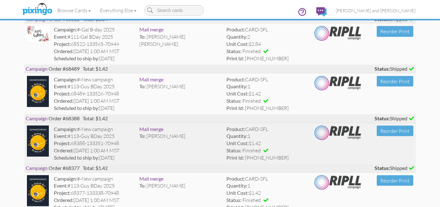
scroll to position [1156, 0]
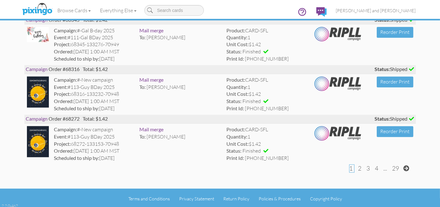
click at [360, 167] on span "2" at bounding box center [360, 169] width 3 height 8
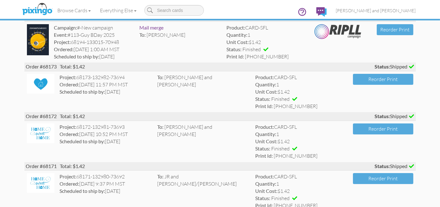
scroll to position [0, 0]
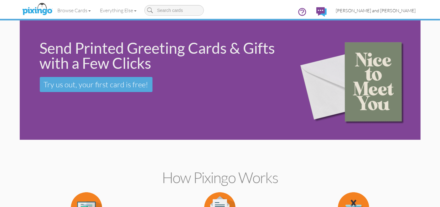
click at [402, 8] on span "[PERSON_NAME] and [PERSON_NAME]" at bounding box center [376, 10] width 80 height 5
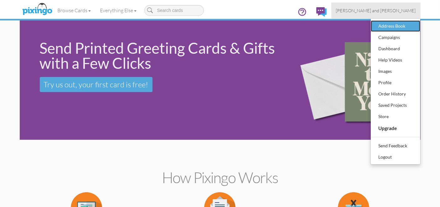
click at [390, 27] on div "Address Book" at bounding box center [395, 25] width 37 height 9
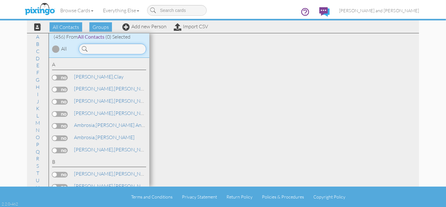
click at [108, 50] on input at bounding box center [112, 49] width 67 height 11
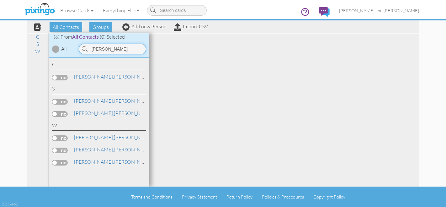
type input "susan"
click at [392, 9] on span "[PERSON_NAME] and [PERSON_NAME]" at bounding box center [379, 10] width 80 height 5
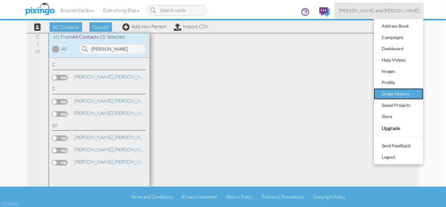
click at [405, 92] on div "Order History" at bounding box center [398, 93] width 37 height 9
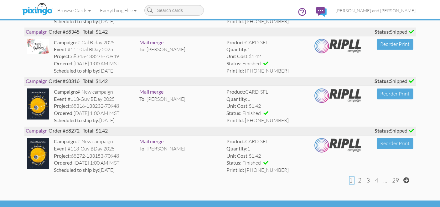
scroll to position [1156, 0]
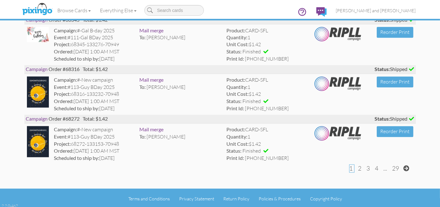
click at [361, 167] on span "2" at bounding box center [360, 169] width 3 height 8
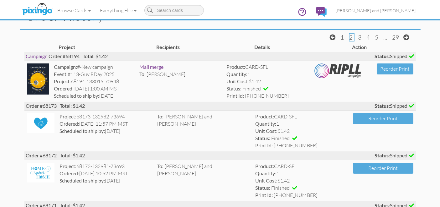
scroll to position [0, 0]
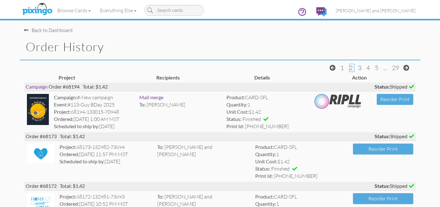
click at [342, 67] on span "1" at bounding box center [342, 68] width 3 height 8
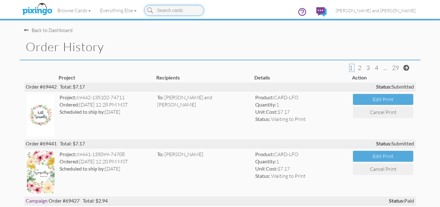
click at [169, 8] on input at bounding box center [175, 10] width 60 height 11
type input "home"
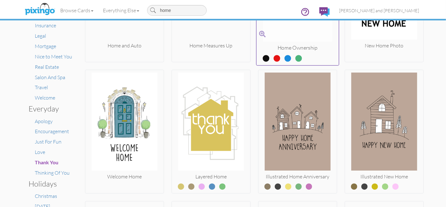
scroll to position [139, 0]
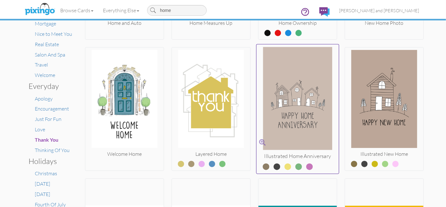
click at [272, 167] on label at bounding box center [272, 164] width 0 height 8
click at [0, 0] on input "radio" at bounding box center [0, 0] width 0 height 0
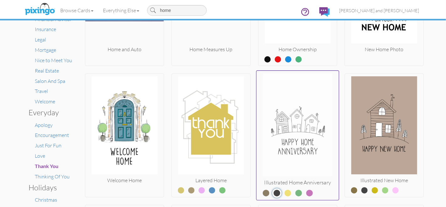
scroll to position [104, 0]
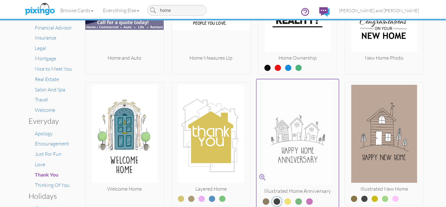
click at [289, 127] on img at bounding box center [297, 134] width 82 height 105
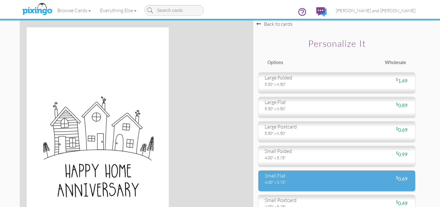
click at [304, 178] on div "small flat" at bounding box center [299, 175] width 68 height 7
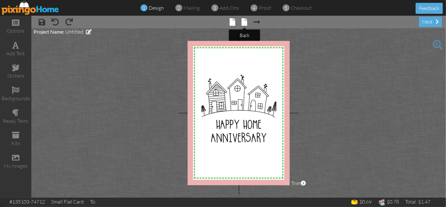
click at [245, 22] on span at bounding box center [245, 22] width 6 height 8
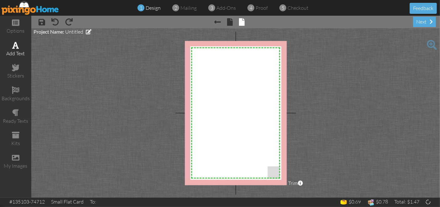
click at [19, 50] on div "add text" at bounding box center [15, 53] width 31 height 7
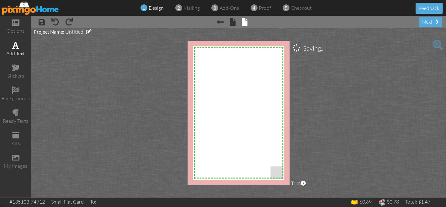
click at [19, 50] on div "add text" at bounding box center [15, 53] width 31 height 7
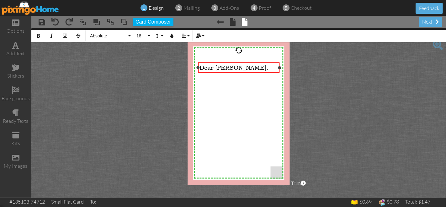
click at [261, 67] on div "Dear Travis," at bounding box center [238, 67] width 78 height 7
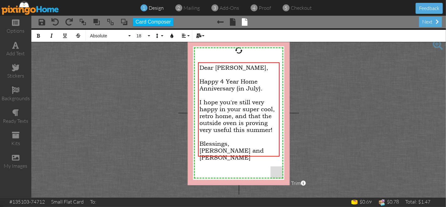
click at [326, 68] on project-studio-wrapper "X X X X X X X X X X X X X X X X X X X X X X X X X X X X X X X X X X X X X X X X…" at bounding box center [238, 112] width 414 height 169
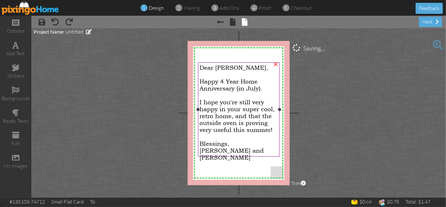
click at [226, 70] on span "Dear Travis," at bounding box center [233, 67] width 69 height 7
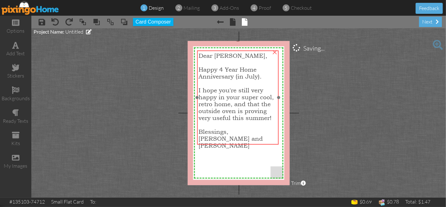
drag, startPoint x: 231, startPoint y: 63, endPoint x: 230, endPoint y: 51, distance: 11.9
click at [230, 51] on div "Dear Travis, Happy 4 Year Home Anniversary (in July). I hope you're still very …" at bounding box center [238, 100] width 82 height 100
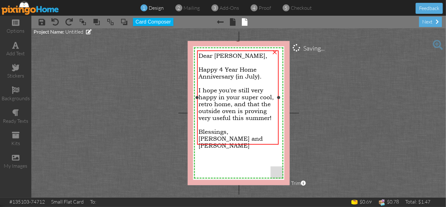
click at [248, 94] on span "I hope you're still very happy in your super cool, retro home, and that the out…" at bounding box center [235, 104] width 75 height 34
click at [232, 105] on span "I hope you're still very happy in your super cool, retro home, and that the out…" at bounding box center [235, 104] width 75 height 34
click at [235, 102] on span "I hope you're still very happy in your super cool, retro home, and that the out…" at bounding box center [235, 104] width 75 height 34
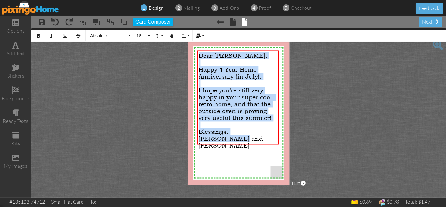
drag, startPoint x: 244, startPoint y: 140, endPoint x: 182, endPoint y: 54, distance: 105.5
click at [182, 54] on project-studio-wrapper "X X X X X X X X X X X X X X X X X X X X X X X X X X X X X X X X X X X X X X X X…" at bounding box center [238, 112] width 414 height 169
click at [125, 38] on span "Absolute" at bounding box center [108, 35] width 38 height 5
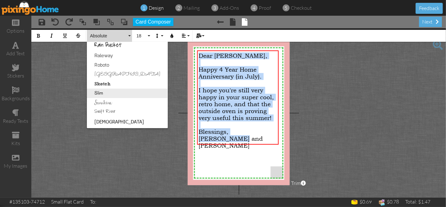
scroll to position [393, 0]
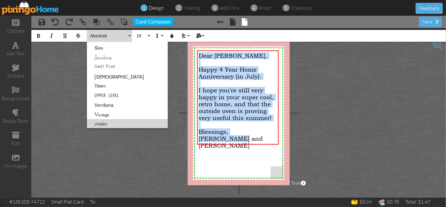
click at [110, 122] on link "Wonder" at bounding box center [127, 123] width 81 height 9
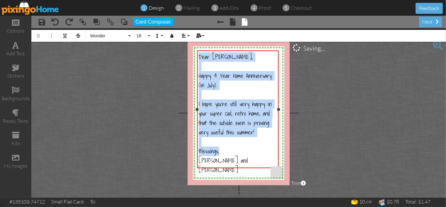
click at [247, 98] on div at bounding box center [237, 94] width 78 height 9
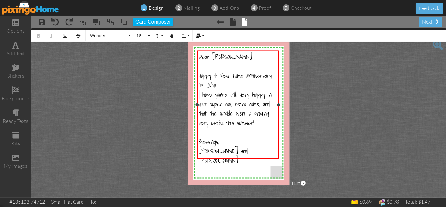
click at [199, 95] on span "I hope you're still very happy in your super cool, retro home, and that the out…" at bounding box center [234, 109] width 73 height 38
click at [264, 124] on div "We hope you're still very happy in your super cool, retro home, and that the ou…" at bounding box center [237, 109] width 78 height 38
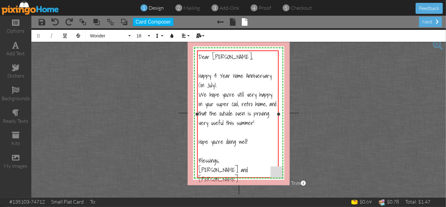
click at [243, 154] on div at bounding box center [237, 150] width 78 height 9
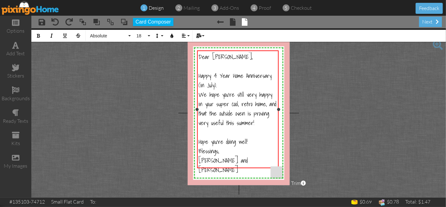
click at [199, 93] on span "We hope you're still very happy in your super cool, retro home, and that the ou…" at bounding box center [237, 109] width 78 height 38
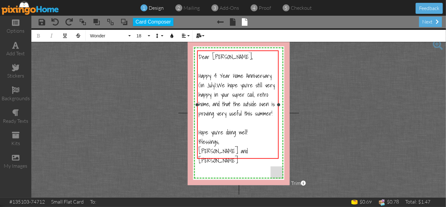
click at [258, 133] on div "Hope you're doing well!" at bounding box center [237, 131] width 78 height 9
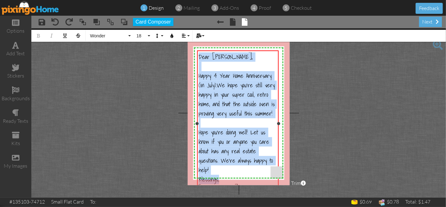
drag, startPoint x: 199, startPoint y: 57, endPoint x: 233, endPoint y: 180, distance: 128.1
click at [233, 180] on div "Dear Travis, Happy 4 Year Home Anniversary (in July). We hope you're still very…" at bounding box center [237, 127] width 78 height 150
click at [142, 39] on button "18" at bounding box center [142, 36] width 18 height 12
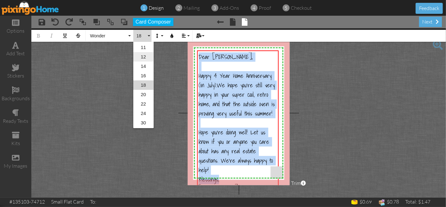
scroll to position [0, 0]
click at [146, 76] on link "16" at bounding box center [143, 75] width 20 height 9
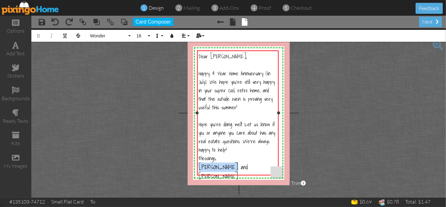
drag, startPoint x: 236, startPoint y: 170, endPoint x: 196, endPoint y: 168, distance: 40.2
click at [197, 168] on div "Dear Travis, Happy 4 Year Home Anniversary (in July). We hope you're still very…" at bounding box center [238, 112] width 82 height 124
click at [142, 38] on span "16" at bounding box center [141, 35] width 11 height 5
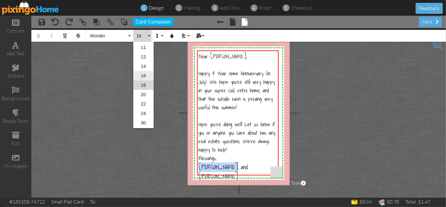
click at [147, 77] on link "16" at bounding box center [143, 75] width 20 height 9
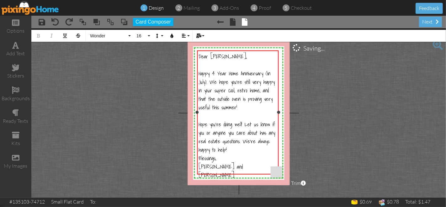
click at [233, 66] on div at bounding box center [237, 65] width 78 height 8
click at [147, 34] on button "16" at bounding box center [142, 36] width 18 height 12
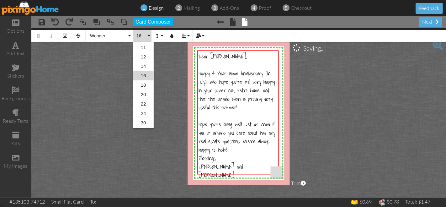
scroll to position [46, 0]
click at [144, 84] on link "16" at bounding box center [143, 84] width 20 height 9
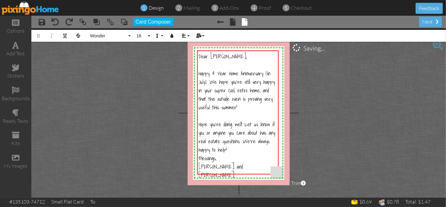
click at [329, 88] on project-studio-wrapper "X X X X X X X X X X X X X X X X X X X X X X X X X X X X X X X X X X X X X X X X…" at bounding box center [238, 112] width 414 height 169
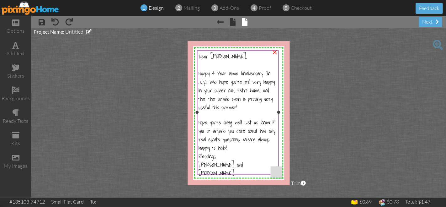
click at [239, 168] on div "[PERSON_NAME] and [PERSON_NAME]" at bounding box center [237, 168] width 78 height 17
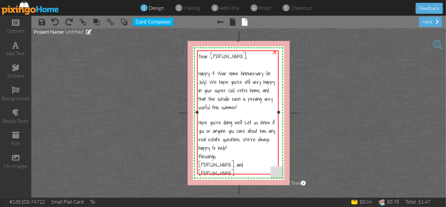
click at [226, 166] on span "[PERSON_NAME] and [PERSON_NAME]" at bounding box center [220, 168] width 44 height 17
click at [231, 165] on div "[PERSON_NAME] and [PERSON_NAME]" at bounding box center [237, 168] width 78 height 17
click at [231, 165] on div "[PERSON_NAME] and [PERSON_NAME]" at bounding box center [238, 168] width 78 height 17
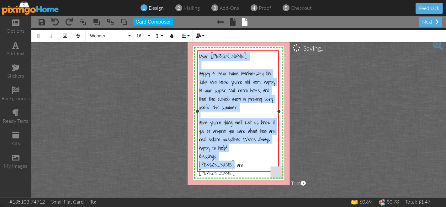
drag, startPoint x: 232, startPoint y: 165, endPoint x: 197, endPoint y: 51, distance: 119.0
click at [197, 51] on div "Dear Travis, Happy 4 Year Home Anniversary (in July). We hope you're still very…" at bounding box center [238, 114] width 82 height 129
copy div "Dear Travis, Happy 4 Year Home Anniversary (in July). We hope you're still very…"
click at [383, 82] on project-studio-wrapper "X X X X X X X X X X X X X X X X X X X X X X X X X X X X X X X X X X X X X X X X…" at bounding box center [238, 112] width 414 height 169
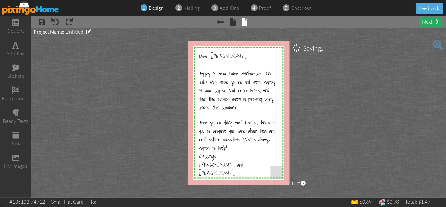
click at [425, 20] on div "next" at bounding box center [430, 22] width 23 height 10
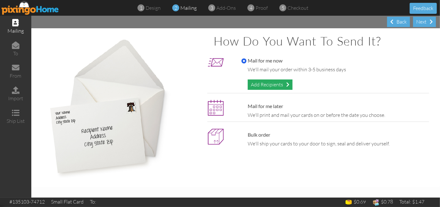
click at [274, 84] on div "Add Recipients" at bounding box center [270, 84] width 45 height 10
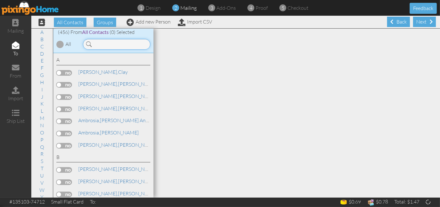
click at [120, 46] on input at bounding box center [116, 44] width 67 height 11
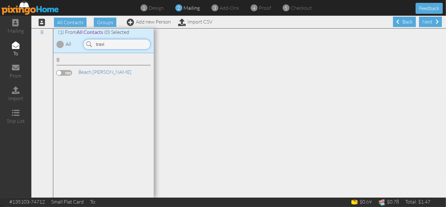
type input "travi"
click at [66, 74] on label at bounding box center [64, 73] width 16 height 6
click at [0, 0] on input "checkbox" at bounding box center [0, 0] width 0 height 0
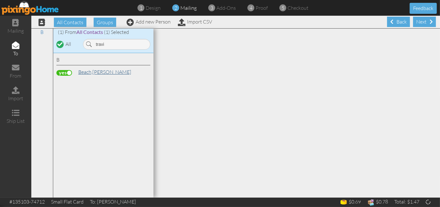
click at [86, 72] on span "Beach," at bounding box center [85, 72] width 14 height 6
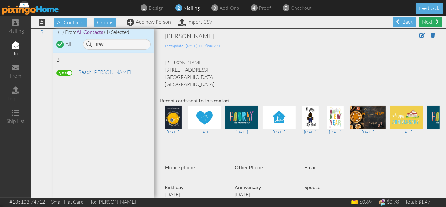
click at [427, 22] on div "Next" at bounding box center [430, 22] width 23 height 10
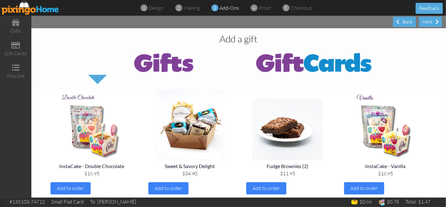
click at [427, 22] on div "Next" at bounding box center [430, 22] width 23 height 10
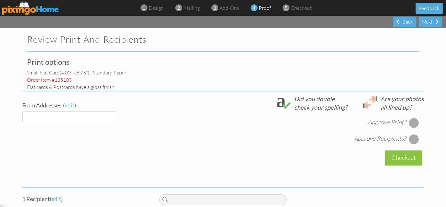
select select "object:5664"
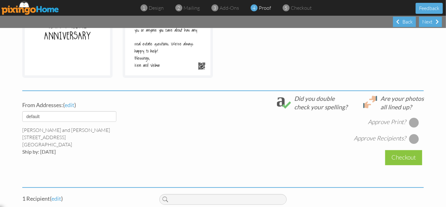
scroll to position [174, 0]
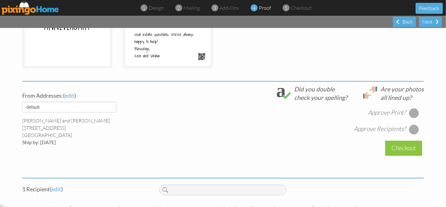
click at [412, 113] on div at bounding box center [414, 113] width 10 height 10
click at [413, 129] on div at bounding box center [414, 129] width 10 height 10
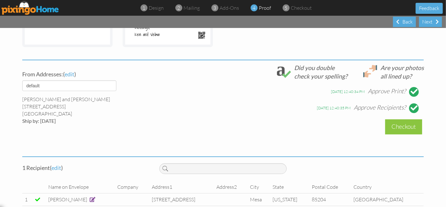
scroll to position [206, 0]
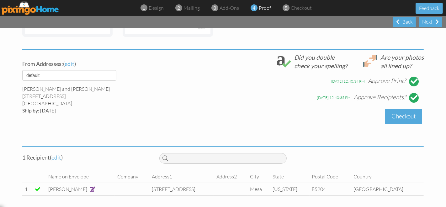
click at [406, 115] on div "Checkout" at bounding box center [403, 116] width 37 height 15
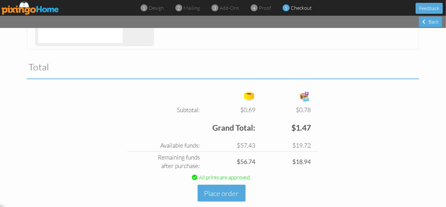
scroll to position [197, 0]
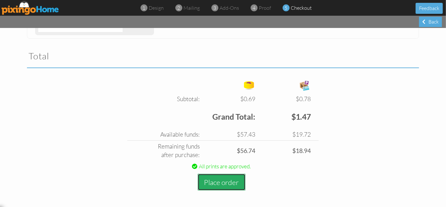
click at [205, 182] on button "Place order" at bounding box center [222, 181] width 48 height 17
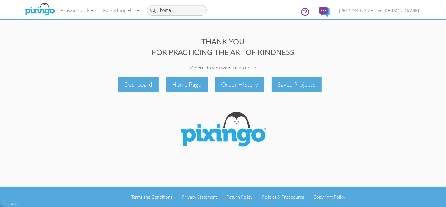
type input "home"
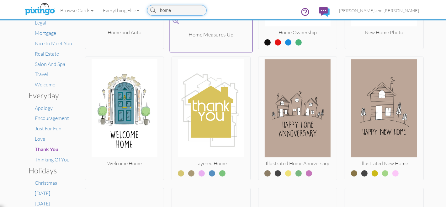
scroll to position [139, 0]
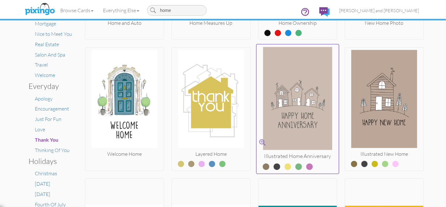
click at [272, 167] on label at bounding box center [272, 164] width 0 height 8
click at [0, 0] on input "radio" at bounding box center [0, 0] width 0 height 0
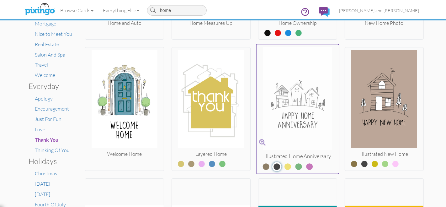
click at [295, 123] on img at bounding box center [297, 99] width 82 height 105
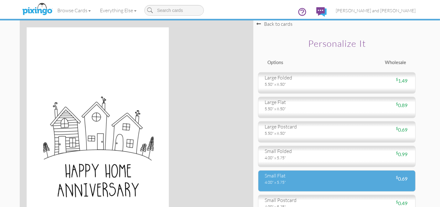
click at [293, 178] on div "small flat" at bounding box center [299, 175] width 68 height 7
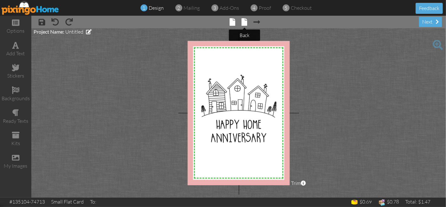
click at [245, 24] on span at bounding box center [245, 22] width 6 height 8
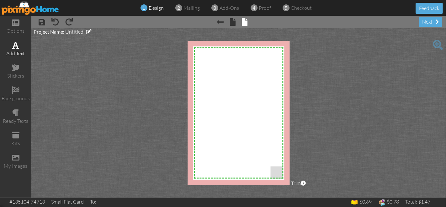
click at [18, 50] on div "add text" at bounding box center [15, 53] width 31 height 7
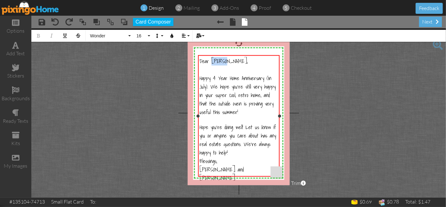
drag, startPoint x: 223, startPoint y: 61, endPoint x: 212, endPoint y: 61, distance: 10.3
click at [212, 61] on span "Dear Travis," at bounding box center [223, 61] width 48 height 8
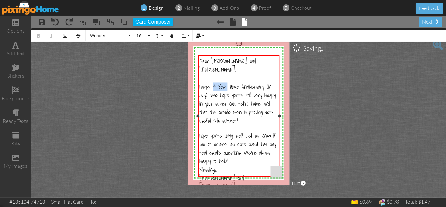
drag, startPoint x: 228, startPoint y: 77, endPoint x: 213, endPoint y: 78, distance: 14.8
click at [213, 82] on span "Happy 4 Year Home Anniversary (in July). We hope you're still very happy in you…" at bounding box center [237, 103] width 76 height 42
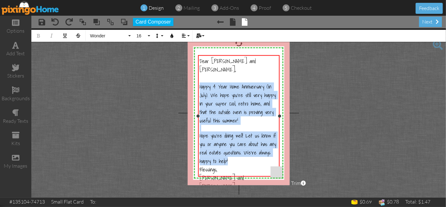
drag, startPoint x: 233, startPoint y: 154, endPoint x: 198, endPoint y: 81, distance: 80.9
click at [198, 81] on div "Dear Kevin and Christie, Happy 4 Year Home Anniversary (in July). We hope you'r…" at bounding box center [239, 123] width 82 height 137
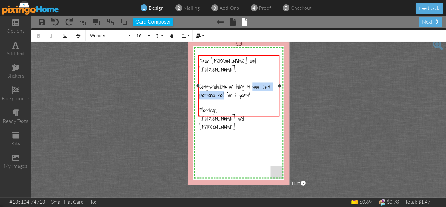
drag, startPoint x: 225, startPoint y: 86, endPoint x: 302, endPoint y: 91, distance: 76.6
click at [253, 82] on span "Congratulations on living in your own personal hell for 6 years!" at bounding box center [234, 90] width 71 height 17
click at [257, 87] on div "Congratulations on living in the desert for 6 years!" at bounding box center [238, 90] width 78 height 17
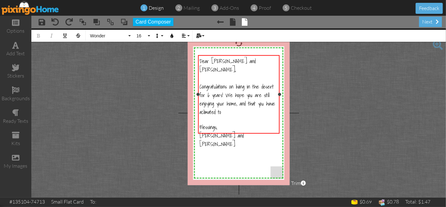
click at [202, 102] on span "Congratulations on living in the desert for 6 years! We hope you are still enjo…" at bounding box center [237, 99] width 76 height 34
click at [231, 105] on div "Congratulations on living in the desert for 6 years! We hope you are still enjo…" at bounding box center [238, 99] width 78 height 34
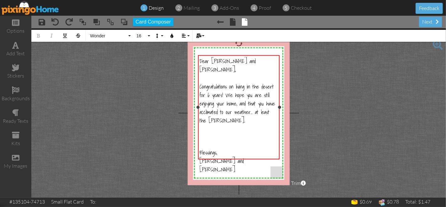
click at [235, 111] on div "Congratulations on living in the desert for 6 years! We hope you are still enjo…" at bounding box center [238, 103] width 78 height 42
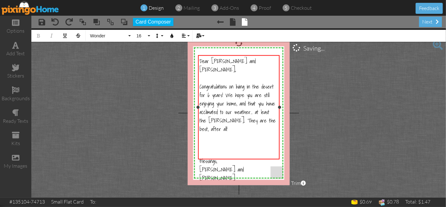
click at [212, 141] on div "​" at bounding box center [238, 145] width 78 height 8
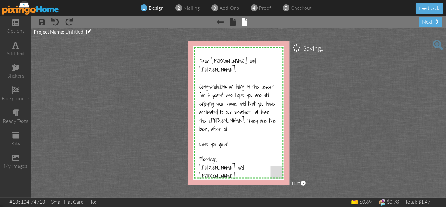
click at [310, 125] on project-studio-wrapper "X X X X X X X X X X X X X X X X X X X X X X X X X X X X X X X X X X X X X X X X…" at bounding box center [238, 112] width 414 height 169
click at [424, 24] on div "next" at bounding box center [430, 22] width 23 height 10
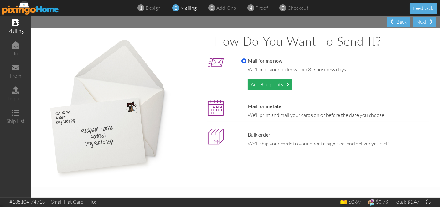
click at [279, 84] on div "Add Recipients" at bounding box center [270, 84] width 45 height 10
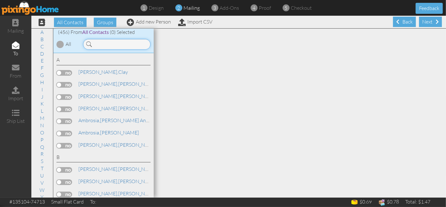
click at [113, 44] on input at bounding box center [116, 44] width 67 height 11
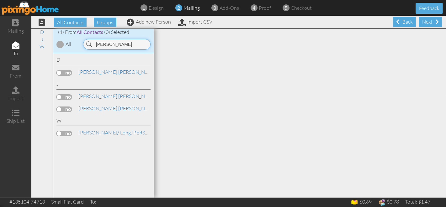
type input "kevin"
click at [70, 107] on label at bounding box center [64, 109] width 16 height 6
click at [0, 0] on input "checkbox" at bounding box center [0, 0] width 0 height 0
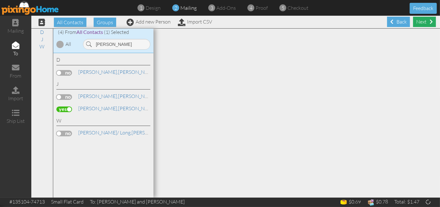
click at [419, 24] on div "Next" at bounding box center [425, 22] width 23 height 10
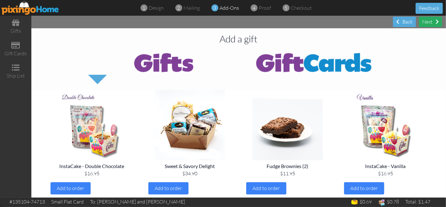
click at [426, 24] on div "Next" at bounding box center [430, 22] width 23 height 10
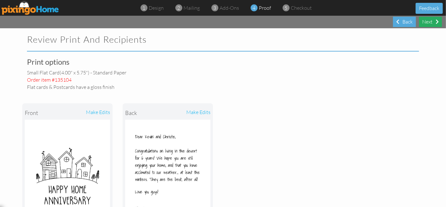
select select "object:7776"
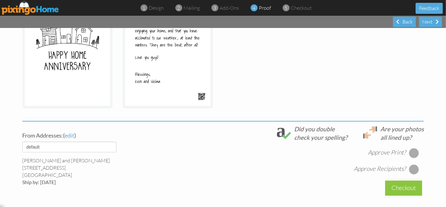
scroll to position [174, 0]
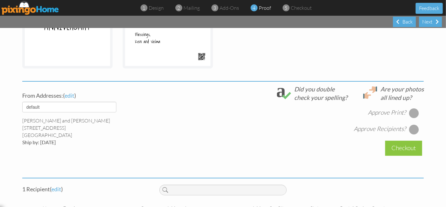
click at [411, 113] on div at bounding box center [414, 113] width 10 height 10
click at [411, 128] on div at bounding box center [414, 129] width 10 height 10
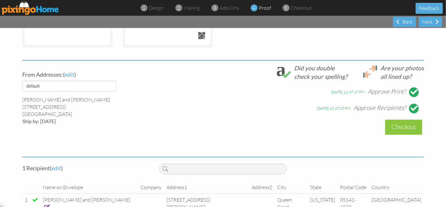
scroll to position [206, 0]
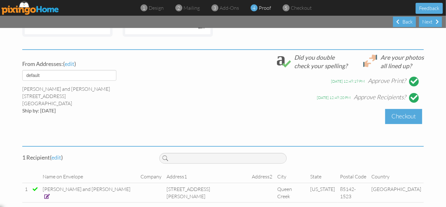
click at [398, 117] on div "Checkout" at bounding box center [403, 116] width 37 height 15
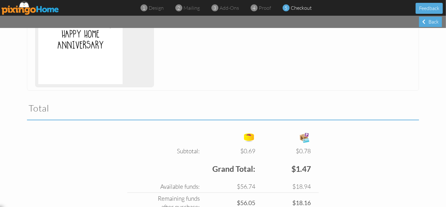
scroll to position [197, 0]
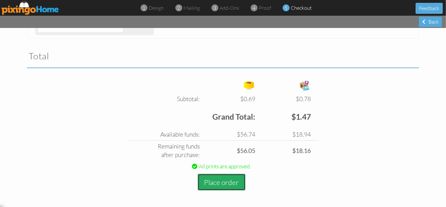
click at [229, 184] on button "Place order" at bounding box center [222, 181] width 48 height 17
